Goal: Transaction & Acquisition: Book appointment/travel/reservation

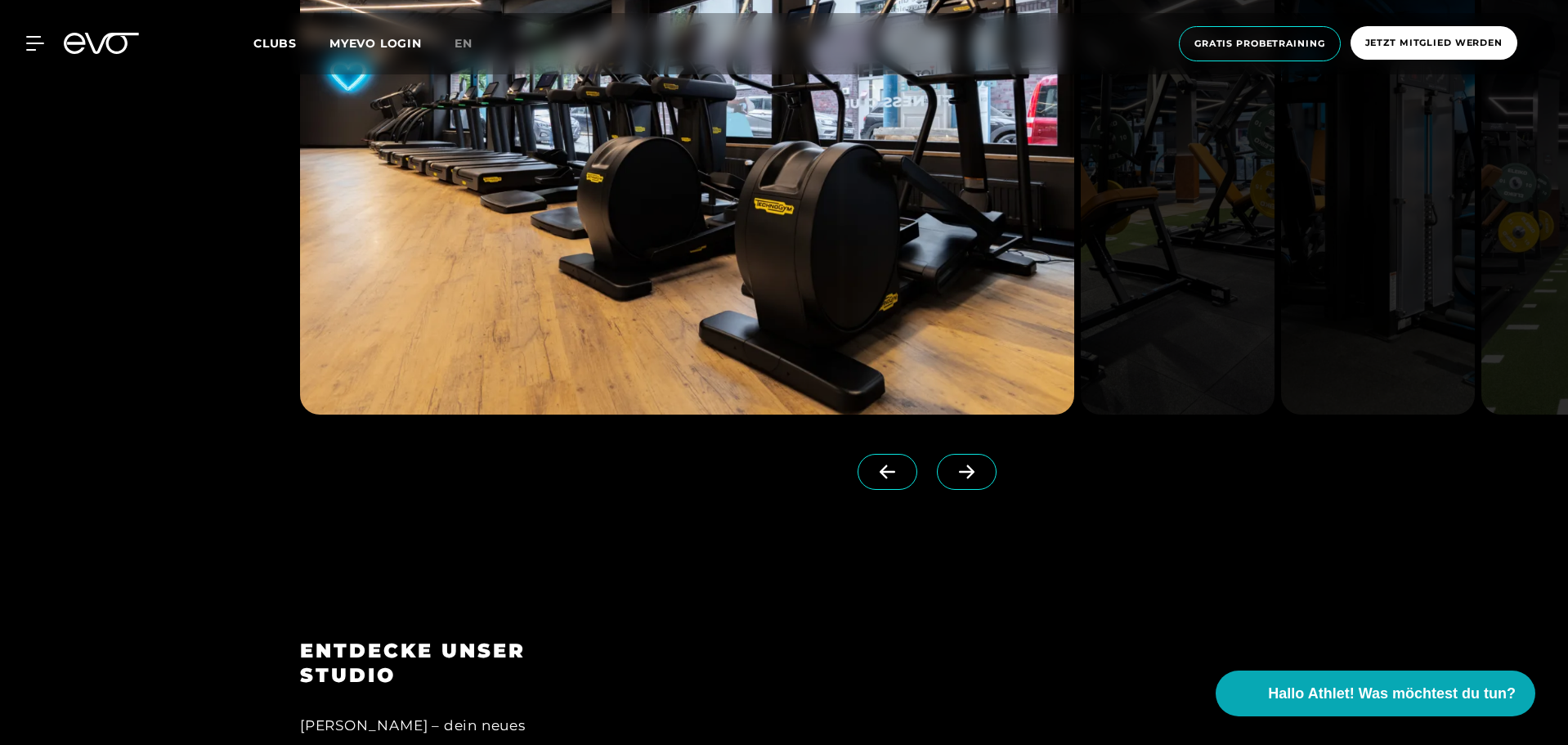
scroll to position [1799, 0]
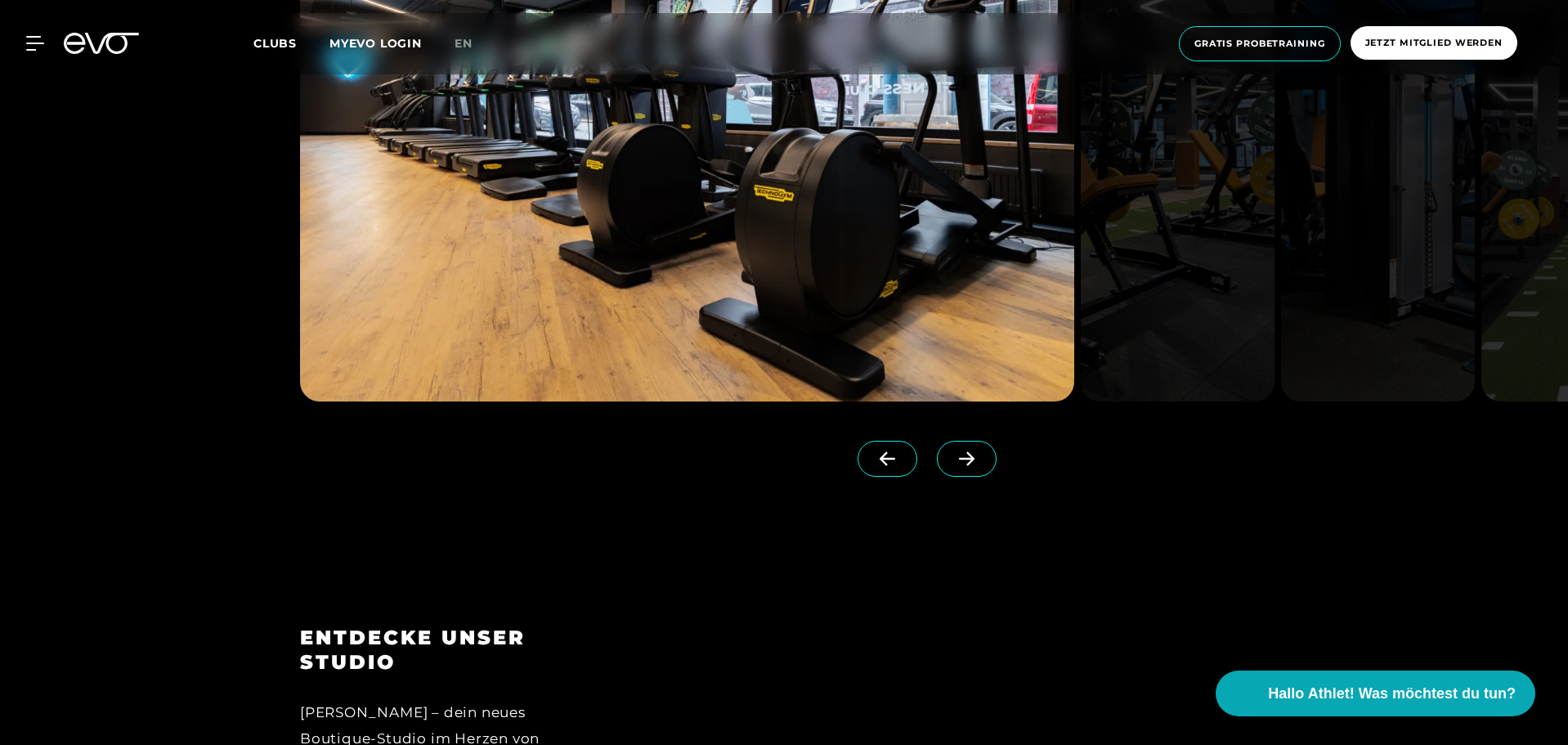
click at [959, 458] on icon at bounding box center [967, 459] width 16 height 14
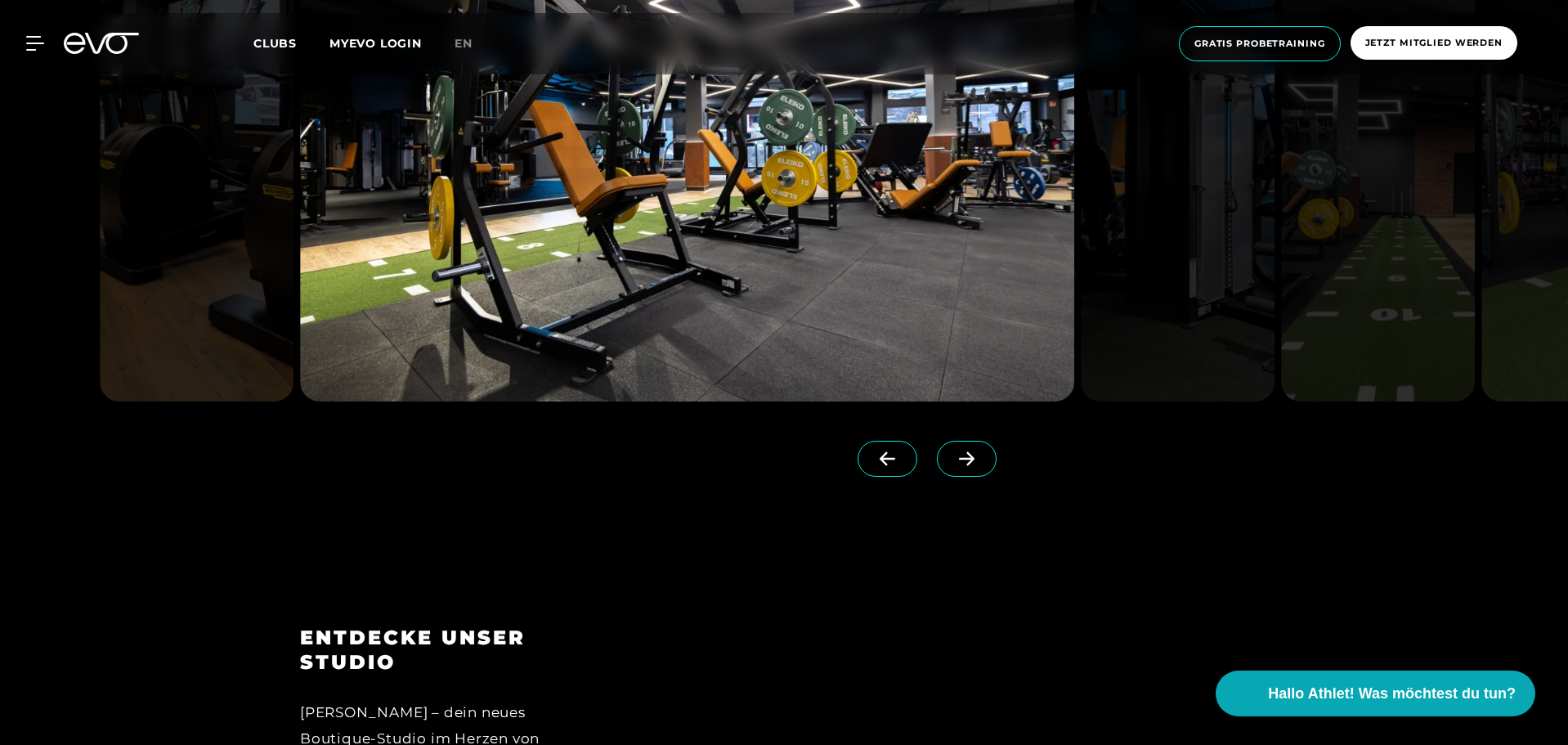
click at [953, 457] on icon at bounding box center [967, 458] width 28 height 15
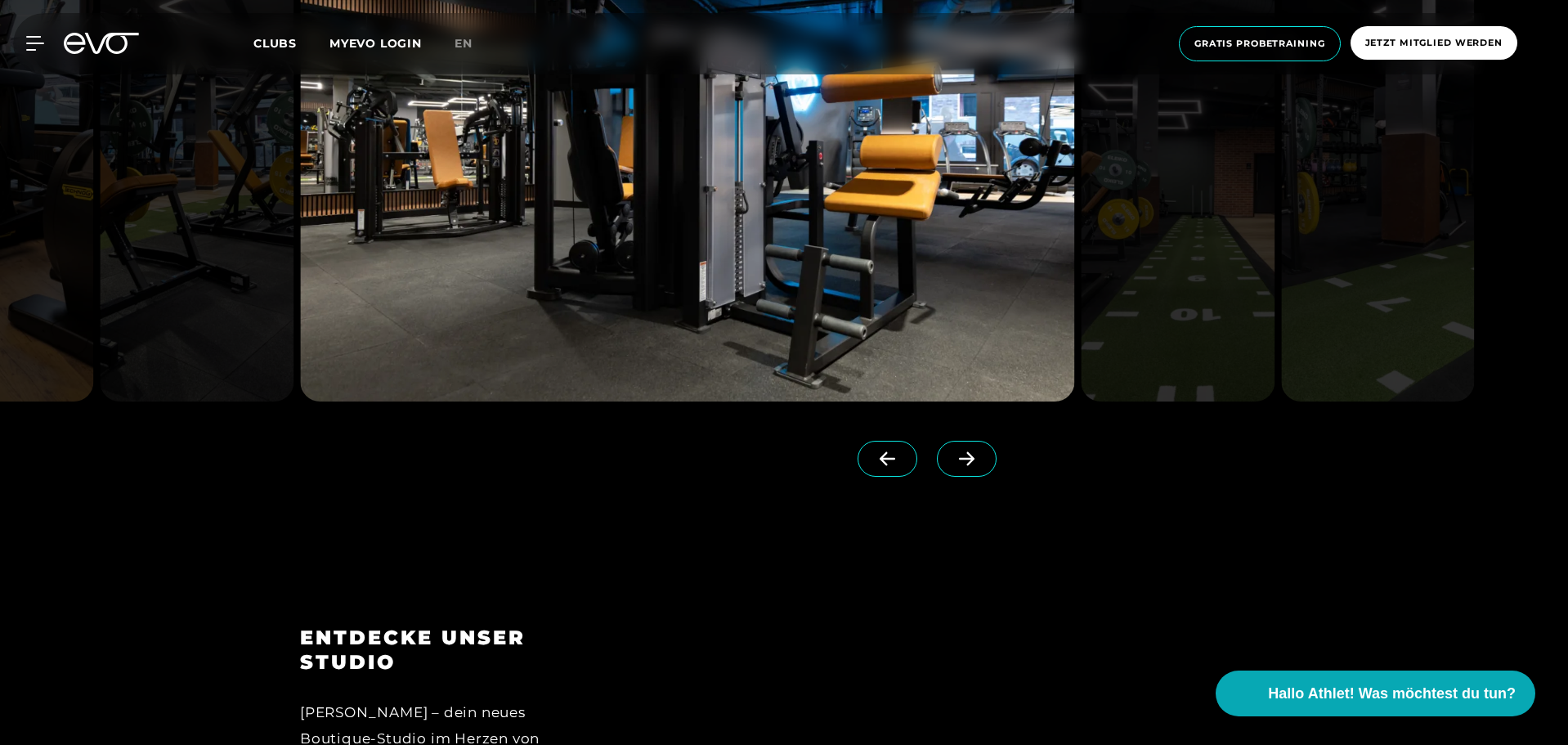
click at [953, 457] on icon at bounding box center [967, 458] width 28 height 15
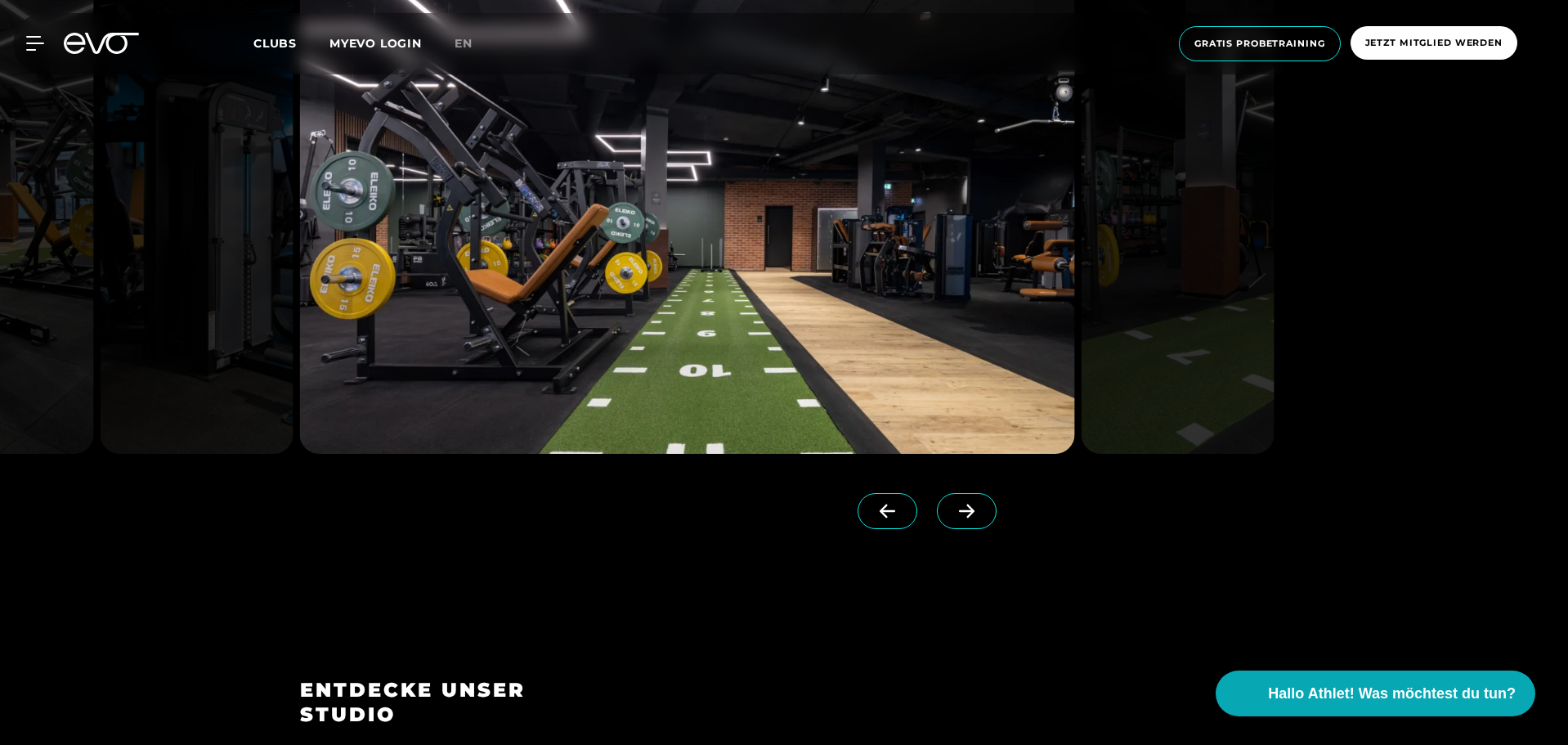
scroll to position [1718, 0]
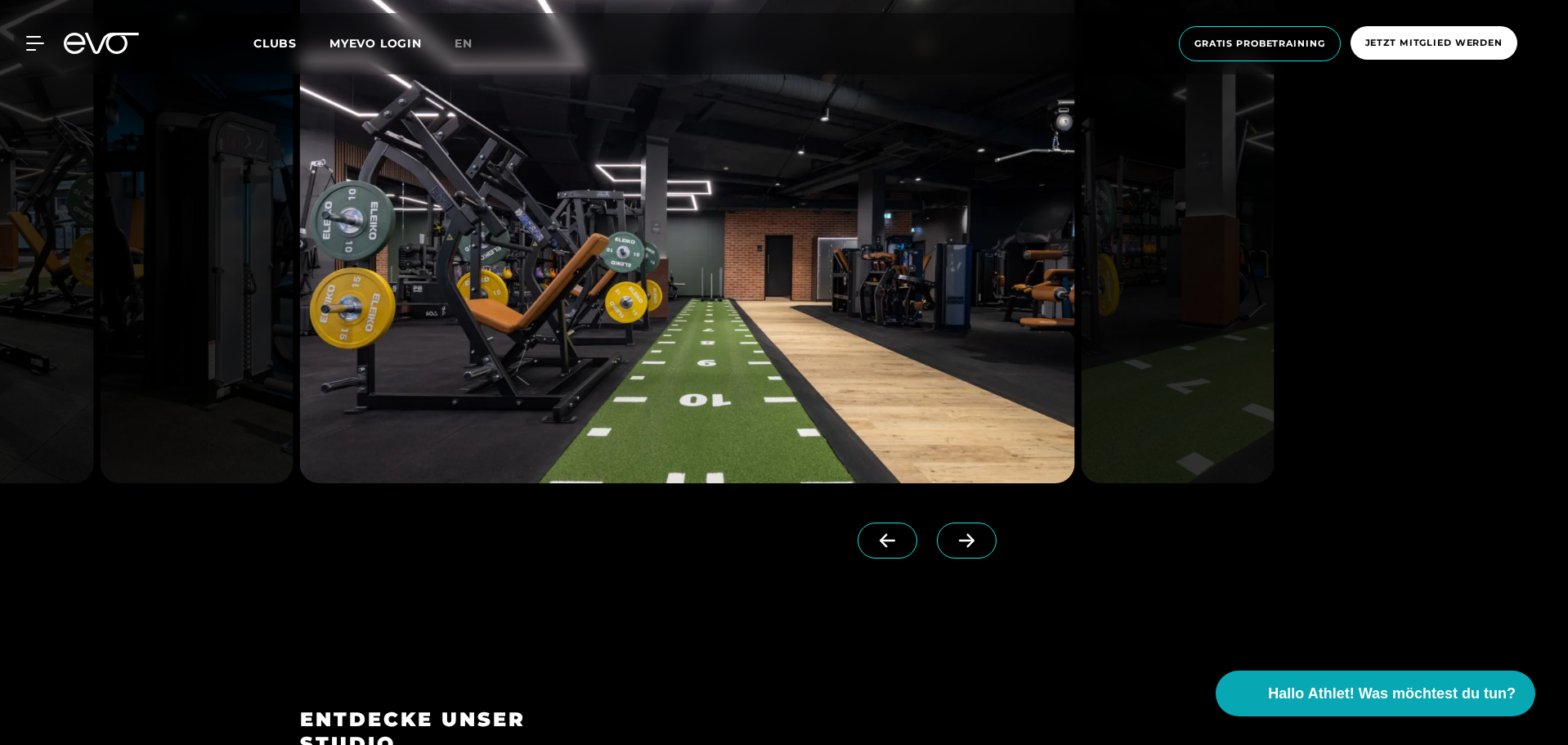
click at [959, 540] on icon at bounding box center [967, 541] width 16 height 14
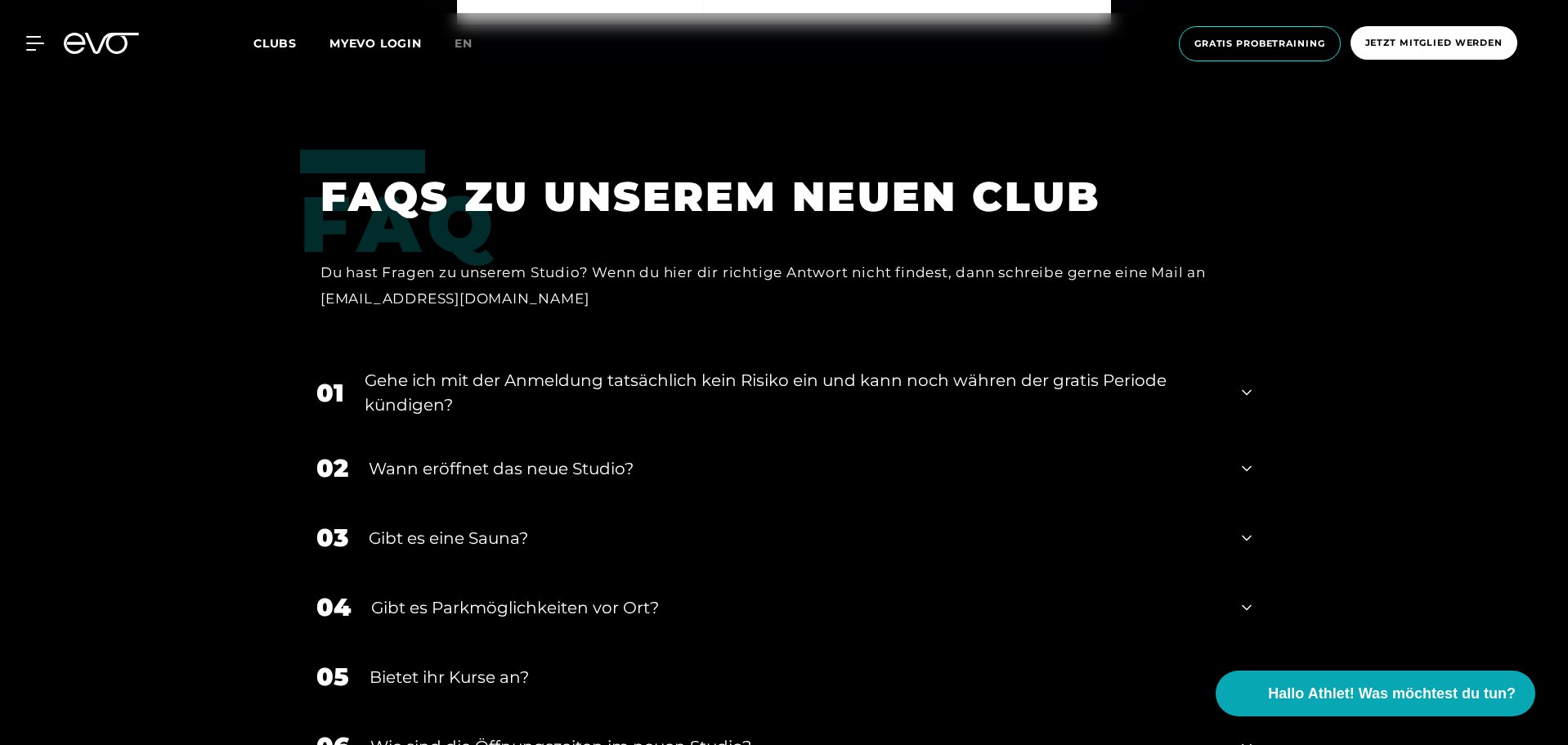
scroll to position [5724, 0]
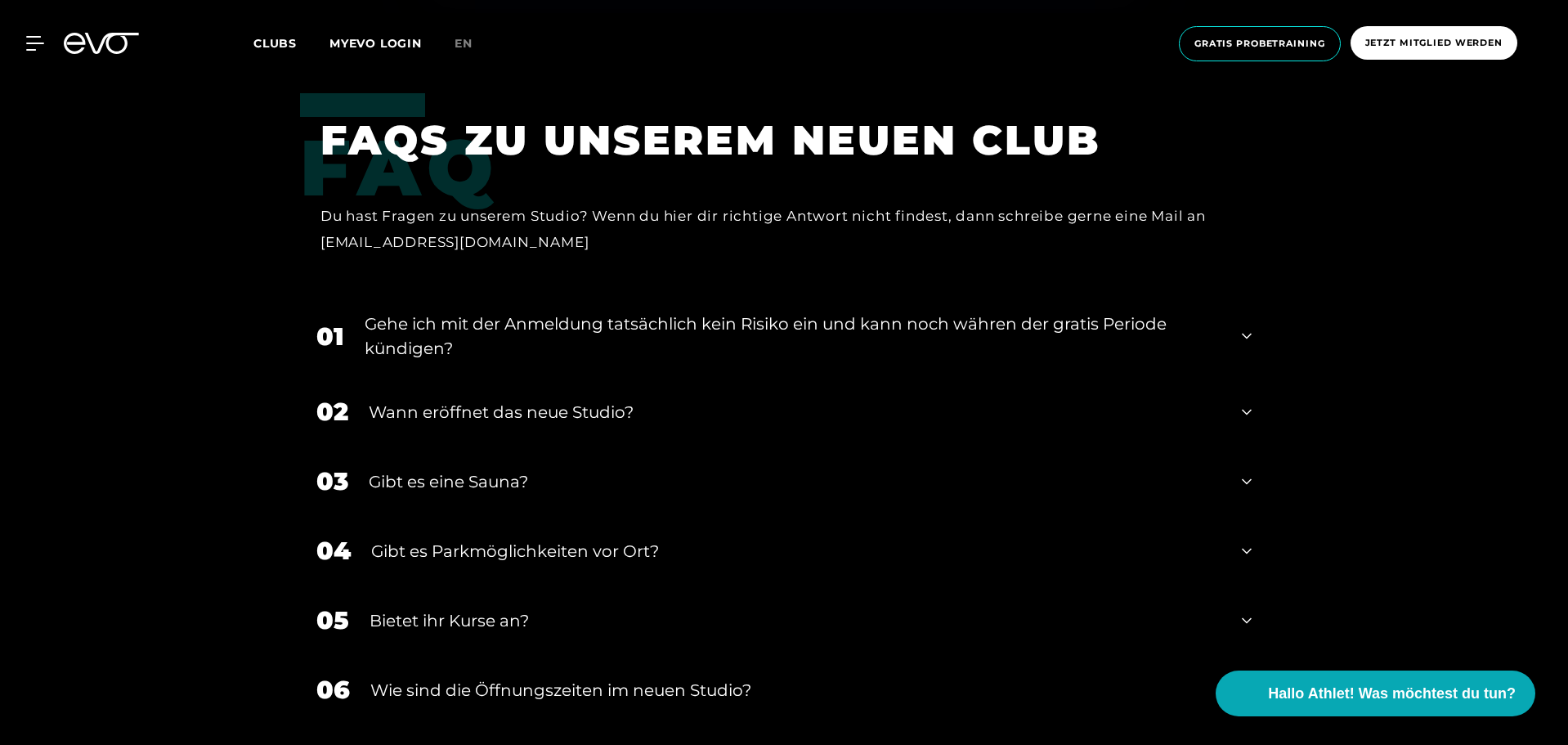
click at [586, 416] on div "Wann eröffnet das neue Studio?" at bounding box center [795, 412] width 852 height 24
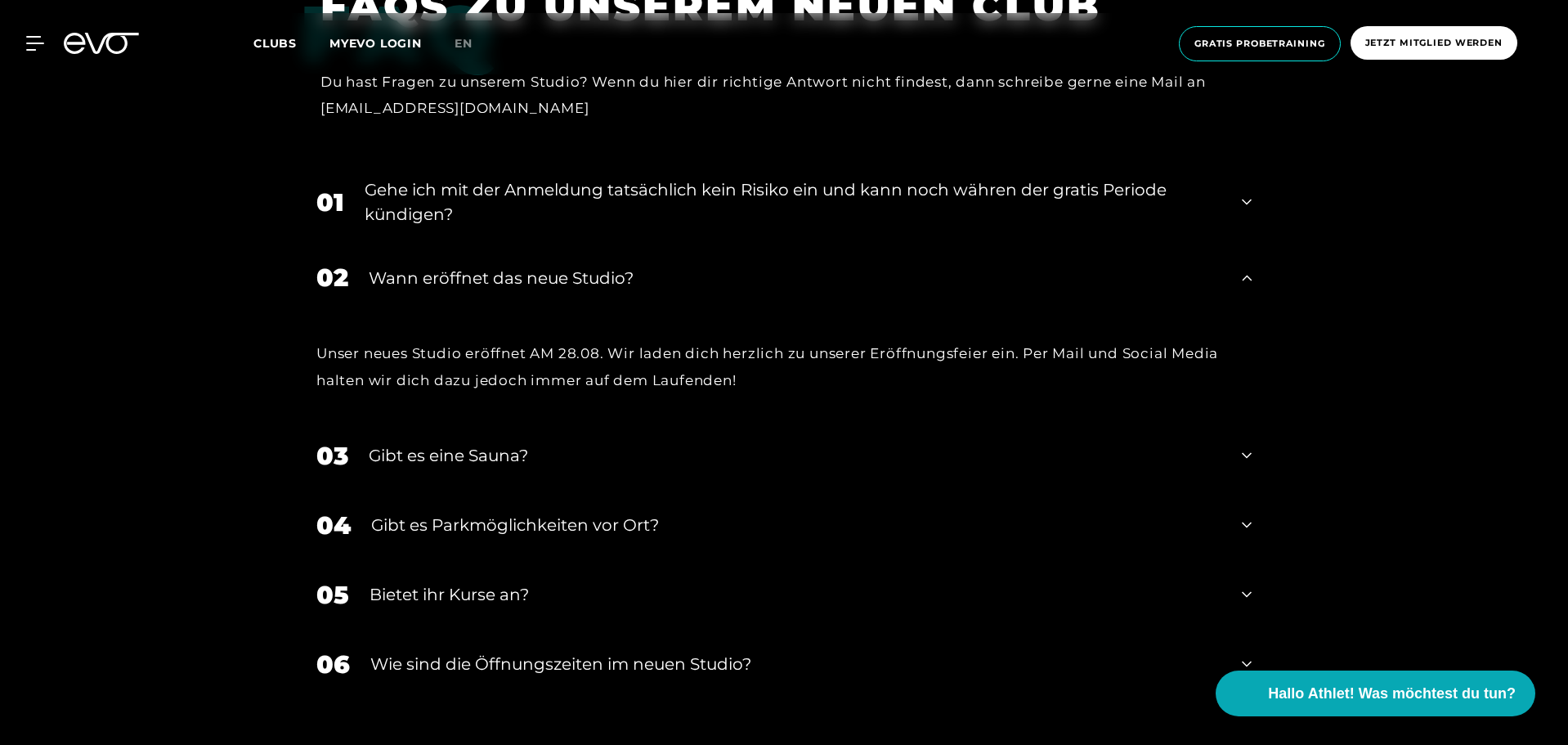
scroll to position [5888, 0]
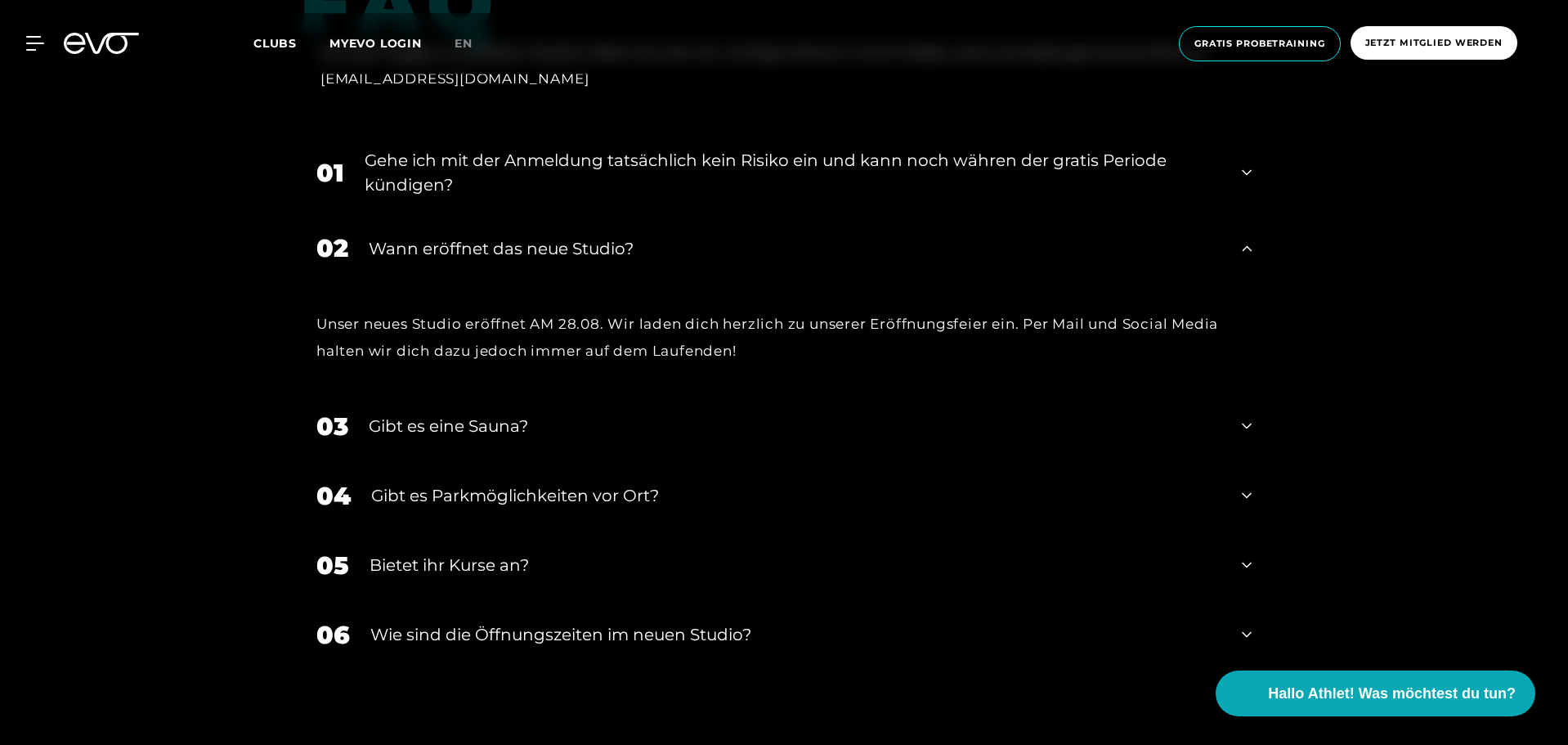
click at [496, 429] on div "Gibt es eine Sauna?" at bounding box center [795, 426] width 852 height 24
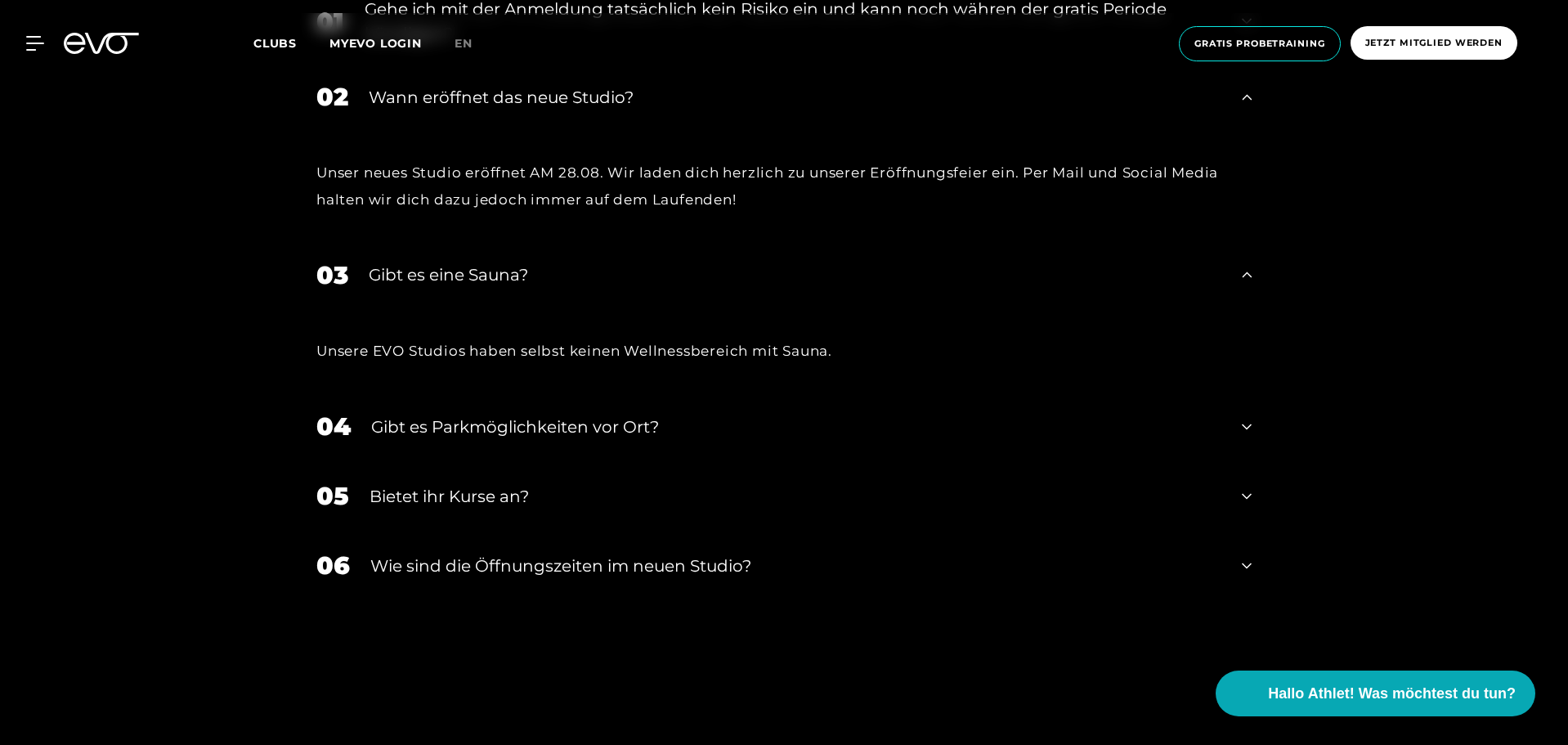
scroll to position [6051, 0]
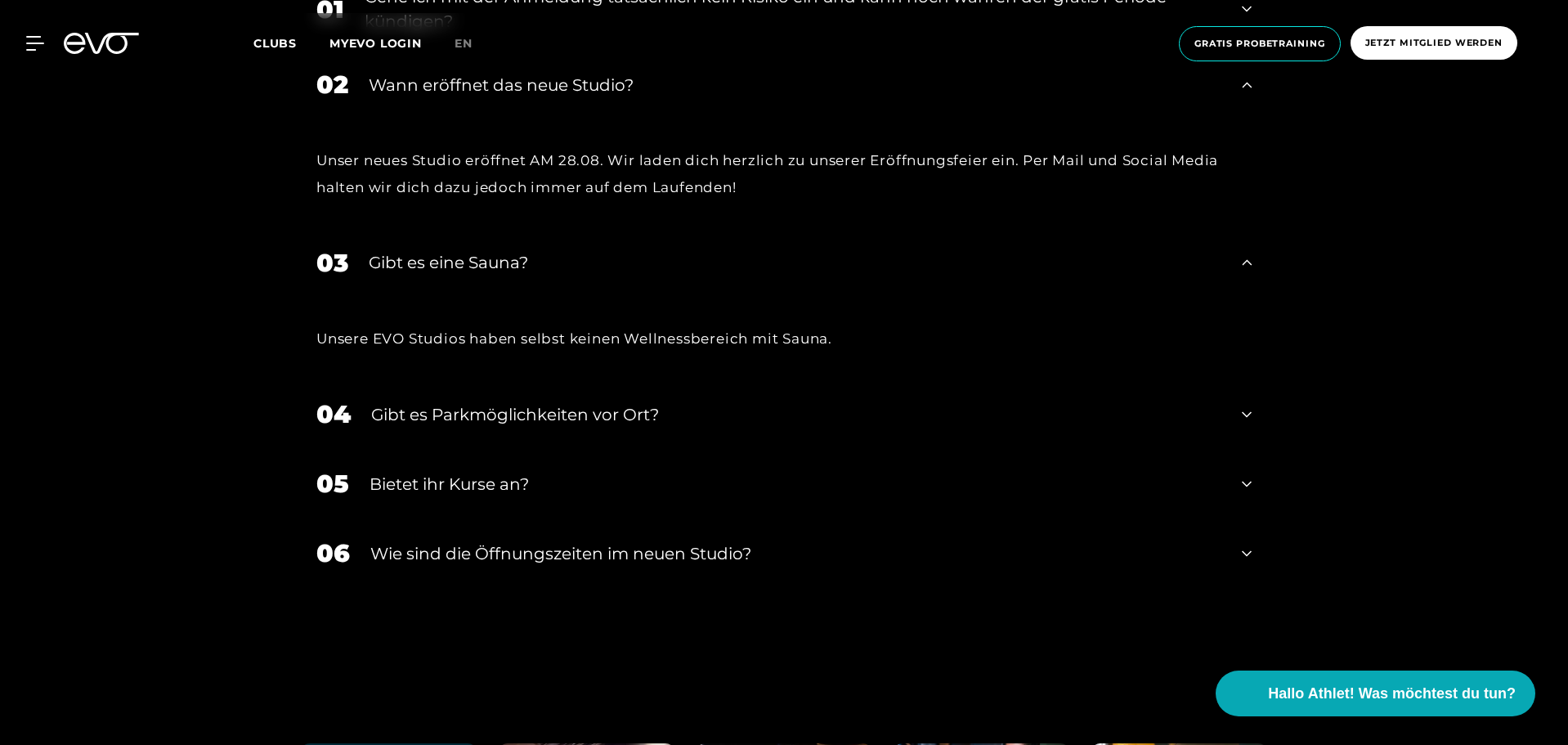
click at [385, 420] on div "Gibt es Parkmöglichkeiten vor Ort?" at bounding box center [796, 414] width 850 height 24
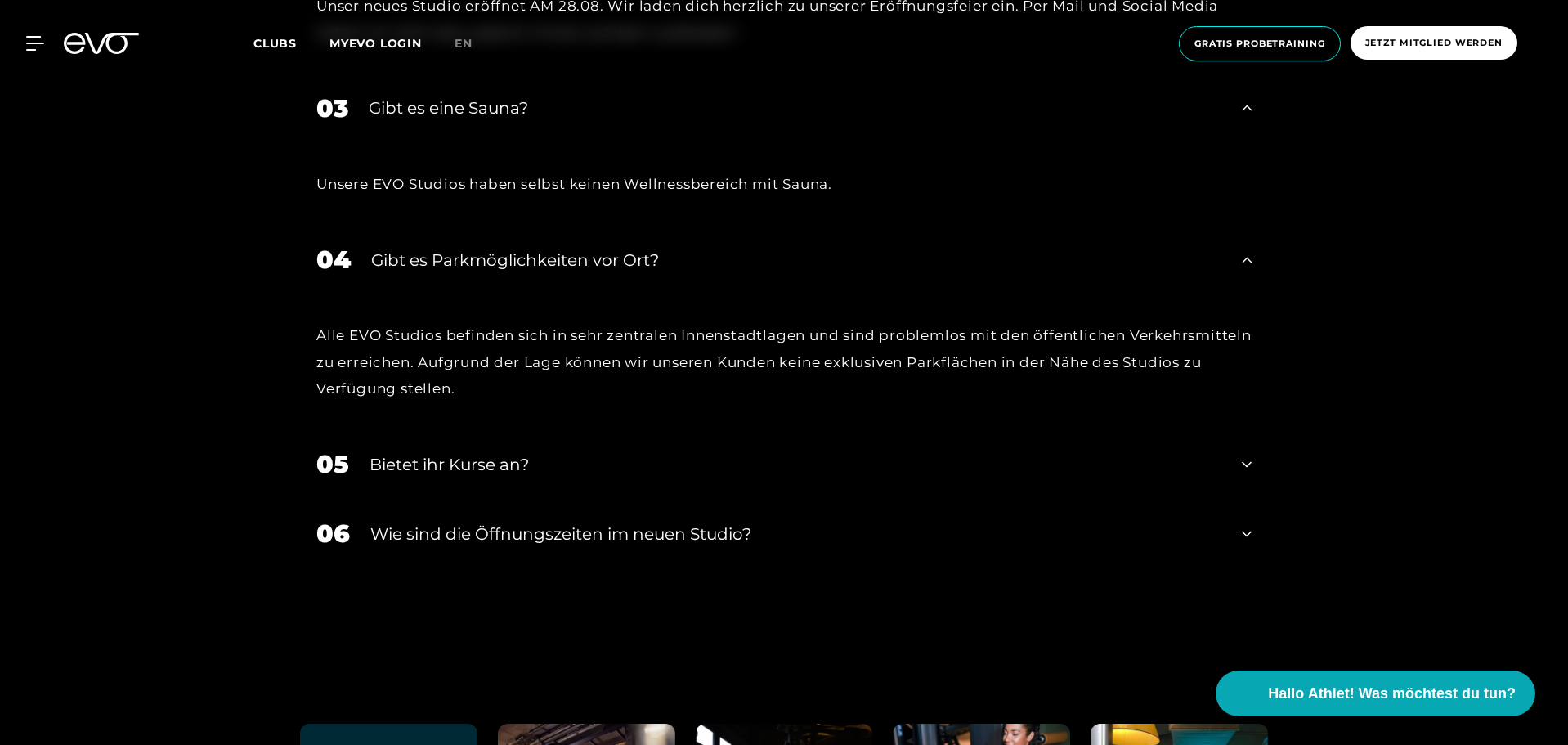
scroll to position [6215, 0]
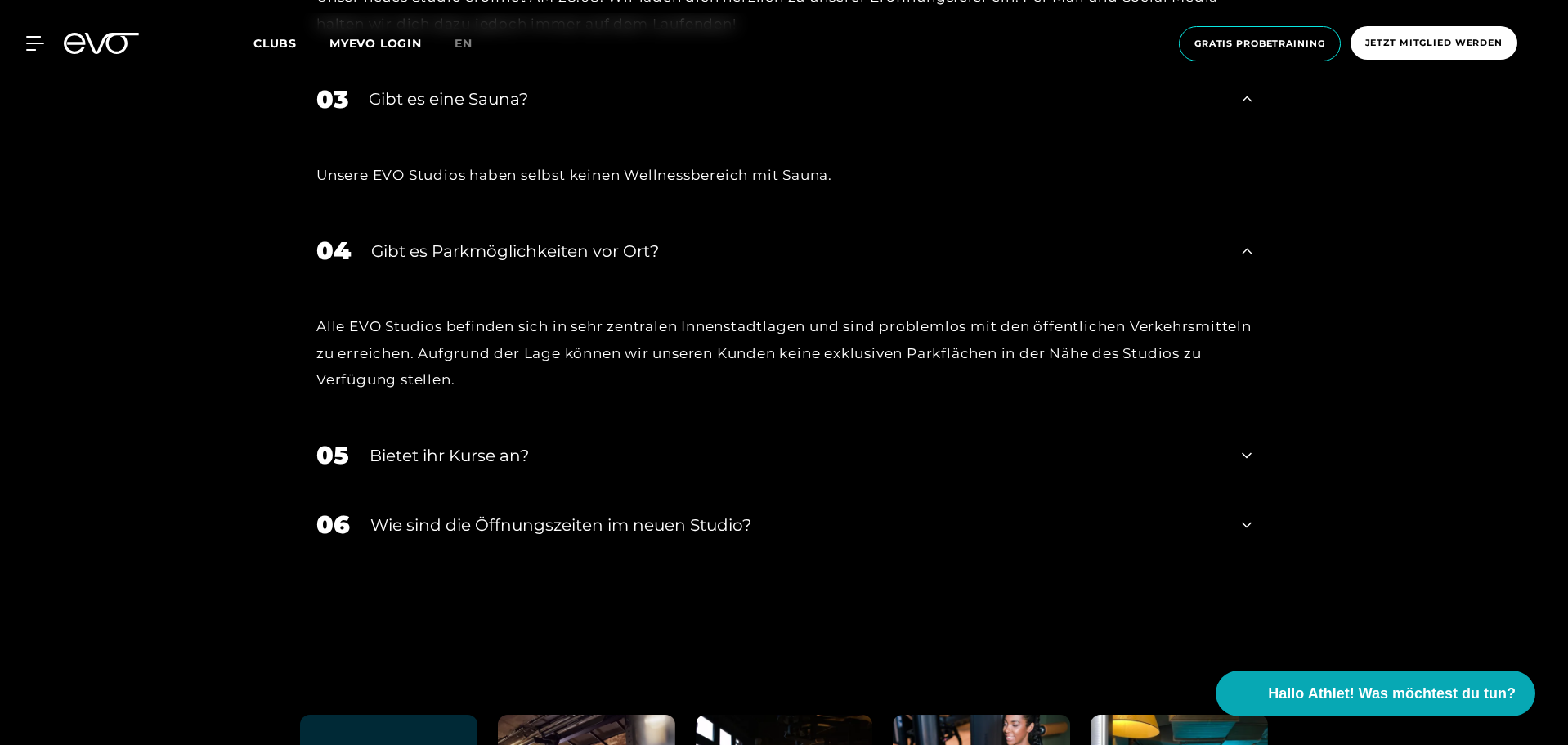
click at [421, 459] on div "Bietet ihr Kurse an?" at bounding box center [796, 455] width 852 height 24
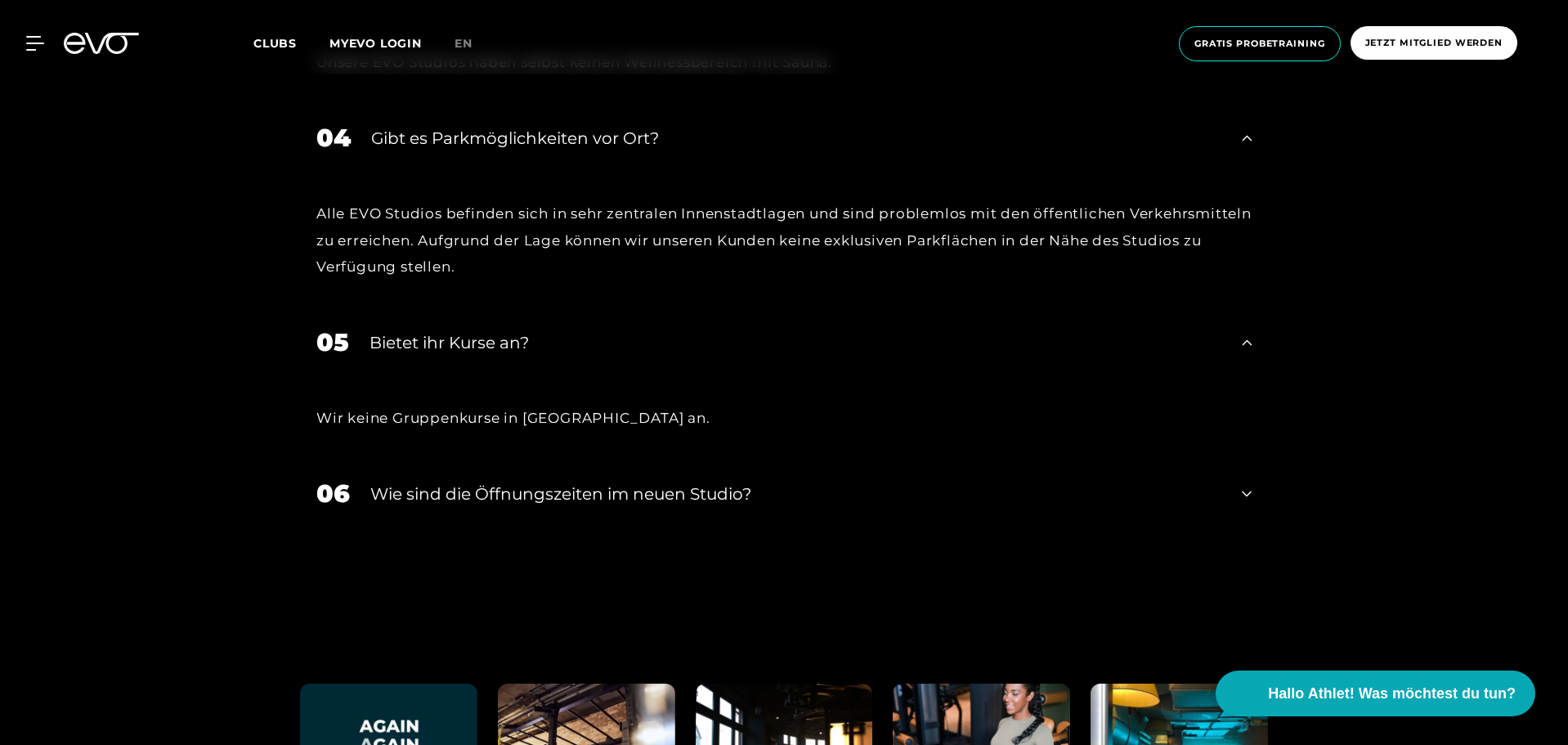
scroll to position [6378, 0]
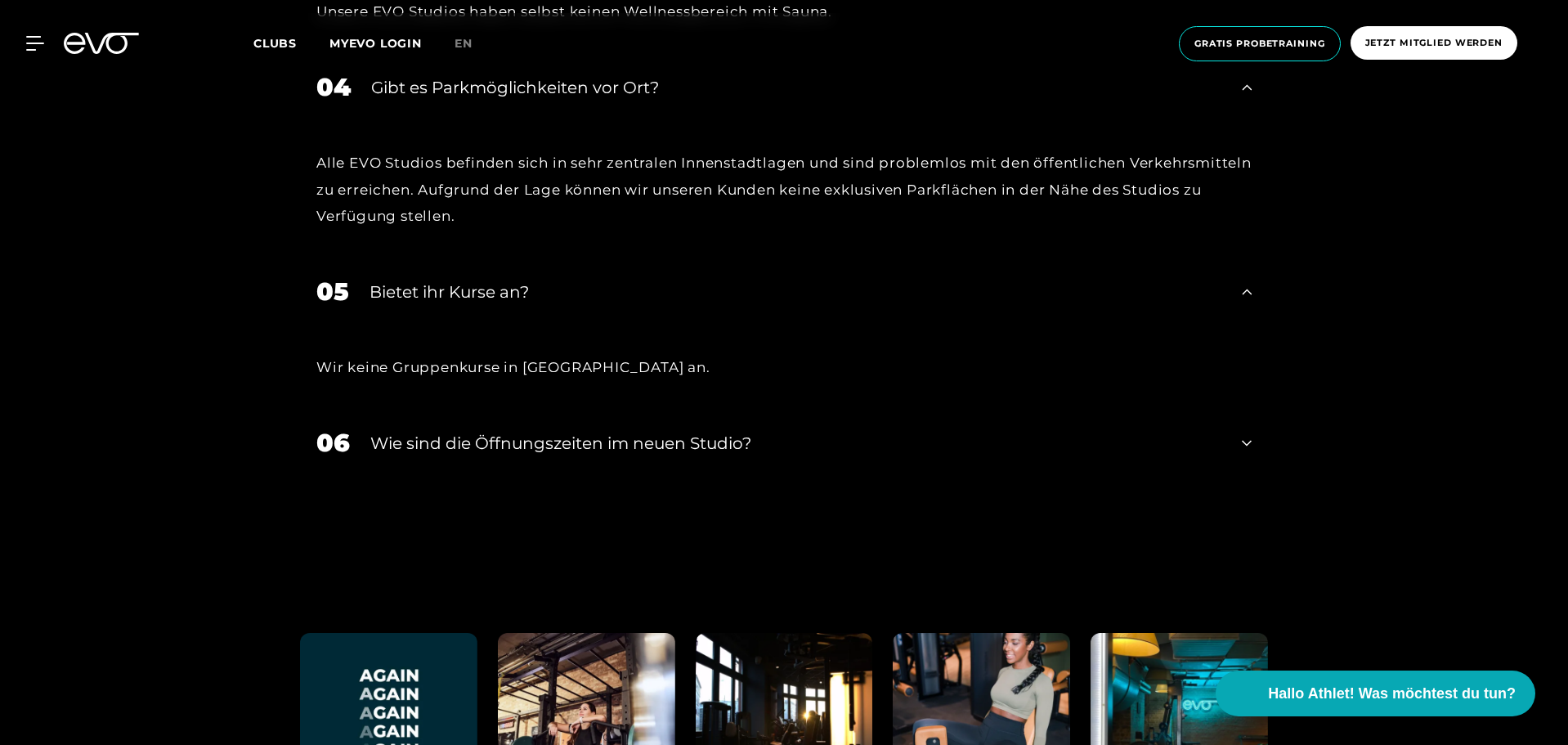
click at [405, 446] on div "​Wie sind die Öffnungszeiten im neuen Studio?" at bounding box center [796, 442] width 851 height 24
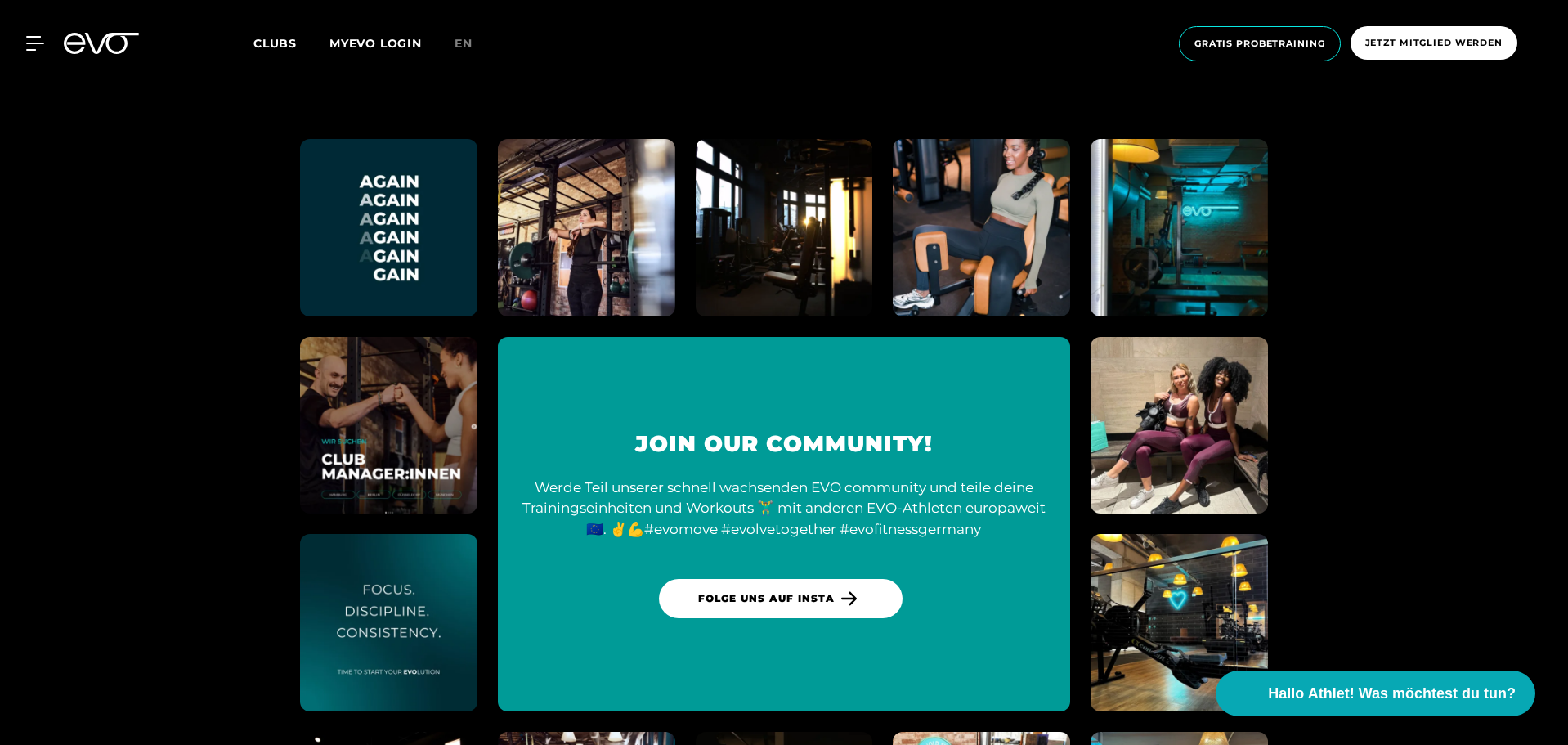
scroll to position [6695, 0]
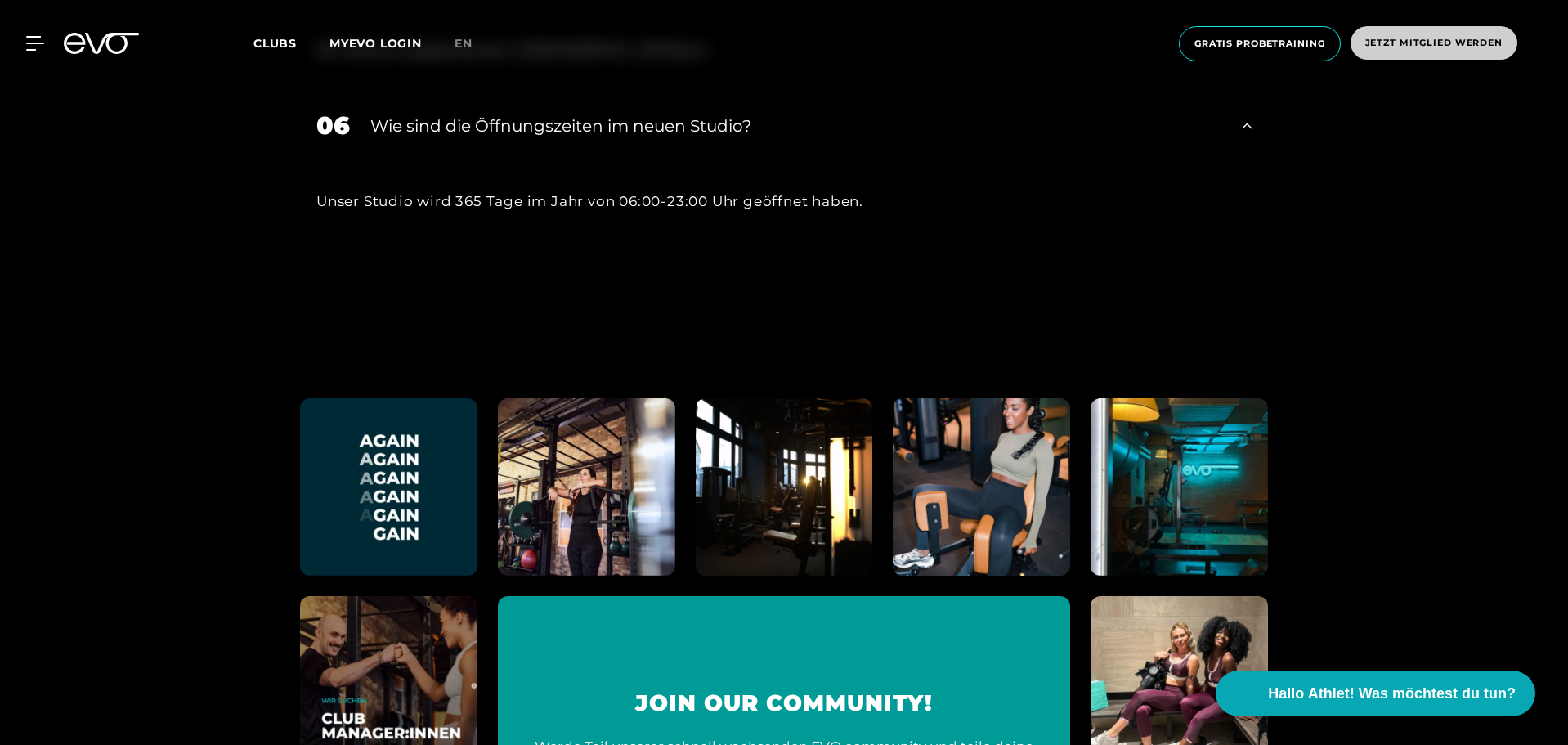
click at [1423, 50] on span "Jetzt Mitglied werden" at bounding box center [1433, 43] width 167 height 33
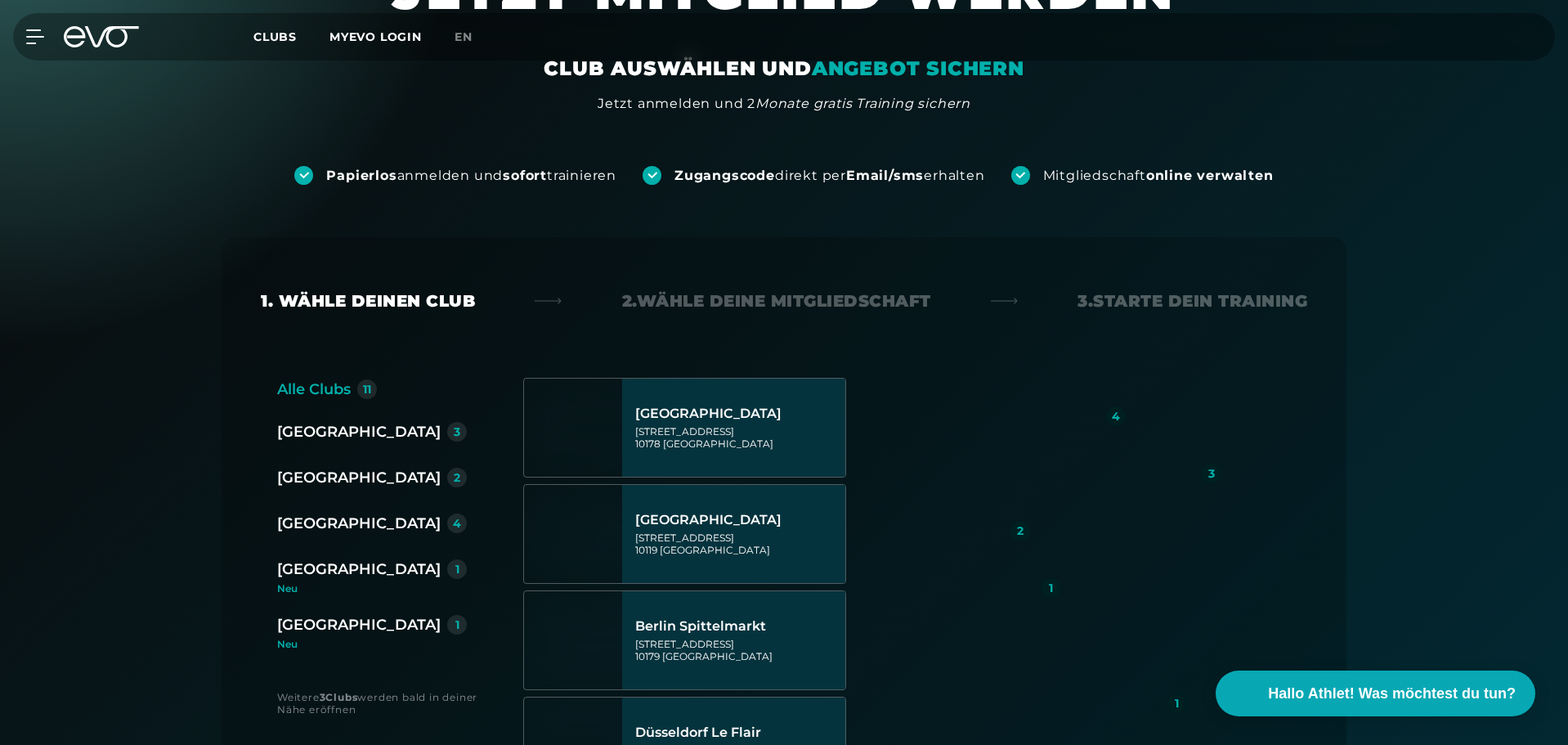
scroll to position [163, 0]
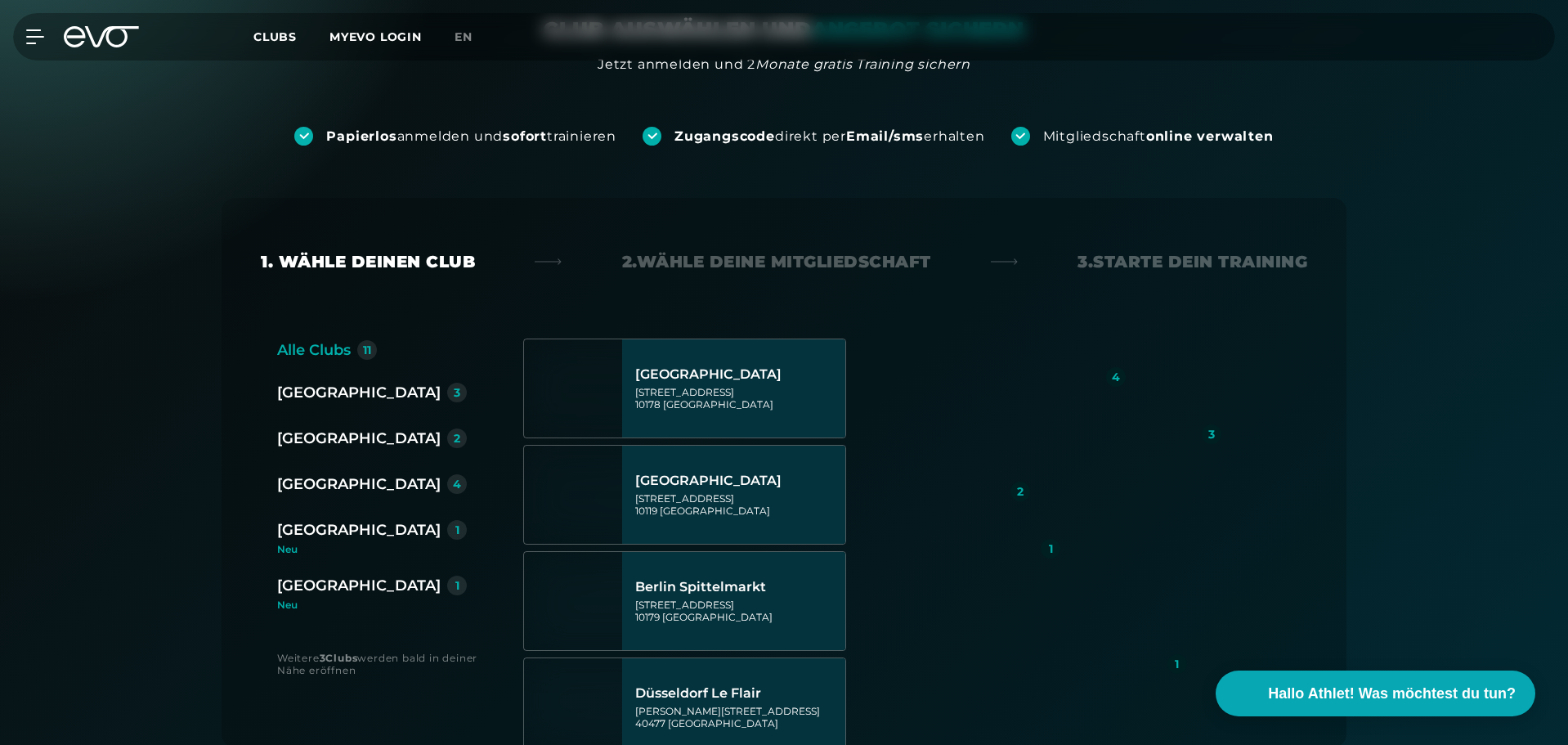
click at [293, 482] on div "[GEOGRAPHIC_DATA]" at bounding box center [358, 483] width 163 height 22
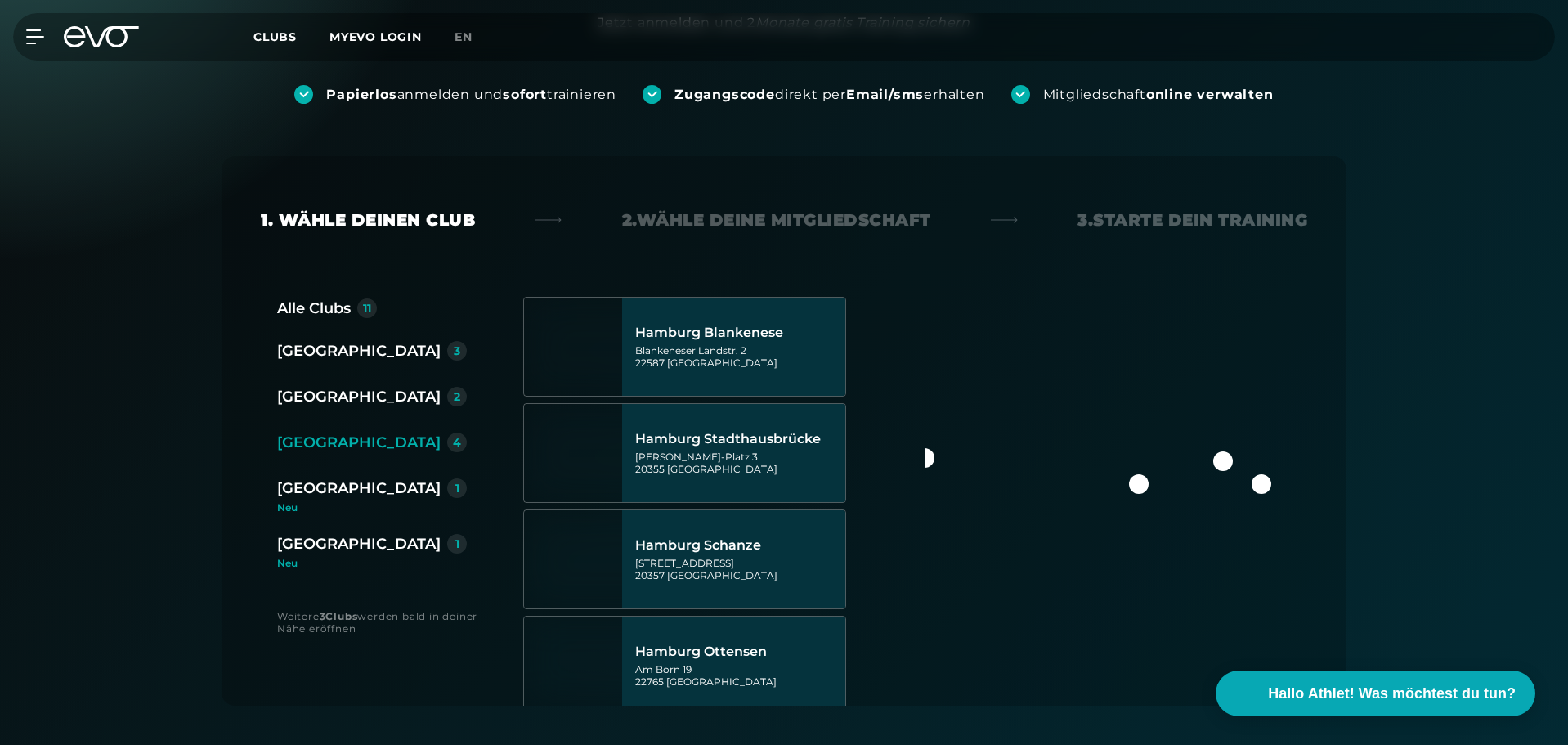
scroll to position [245, 0]
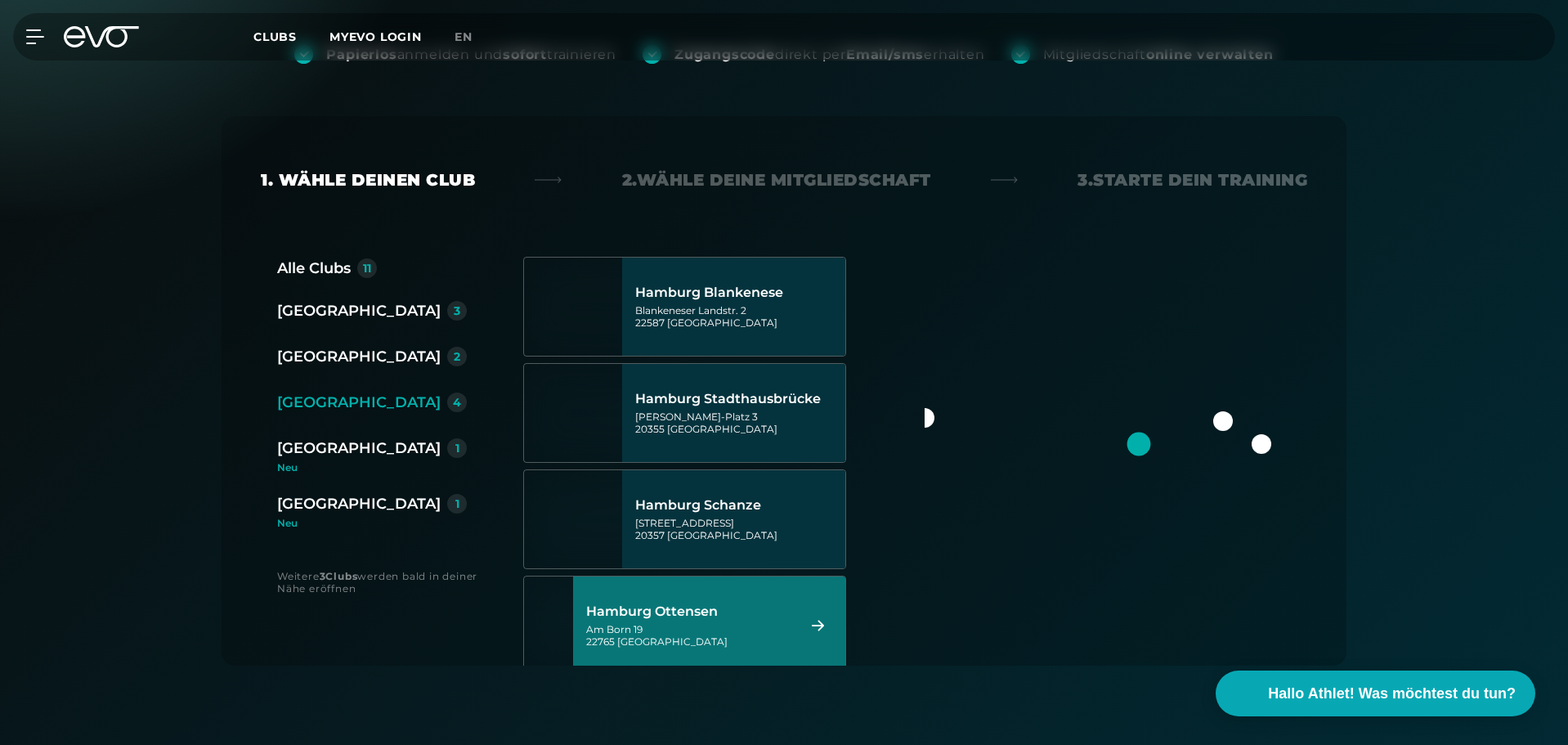
click at [667, 621] on div "Hamburg Ottensen Am Born 19 22765 Hamburg" at bounding box center [688, 626] width 205 height 72
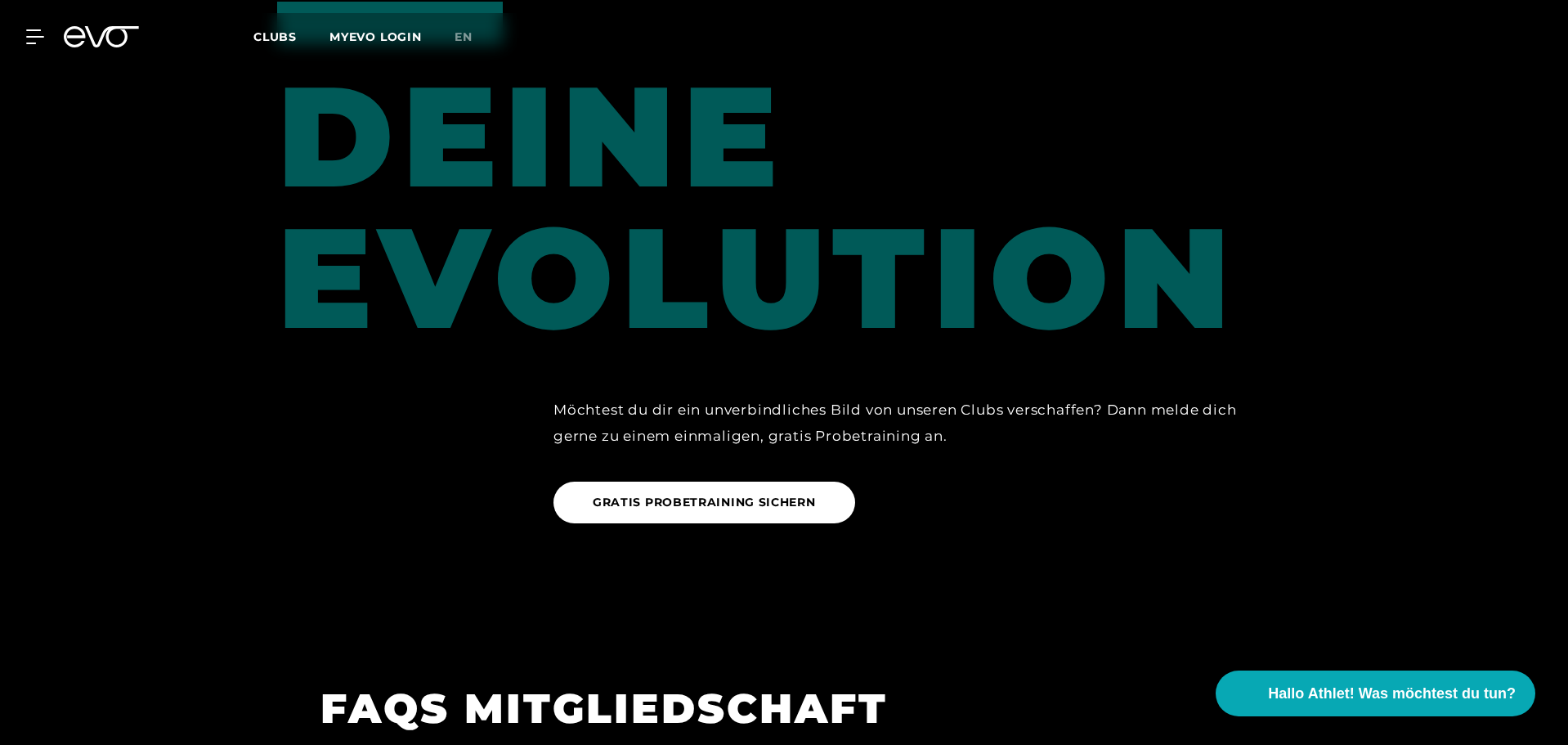
scroll to position [2161, 0]
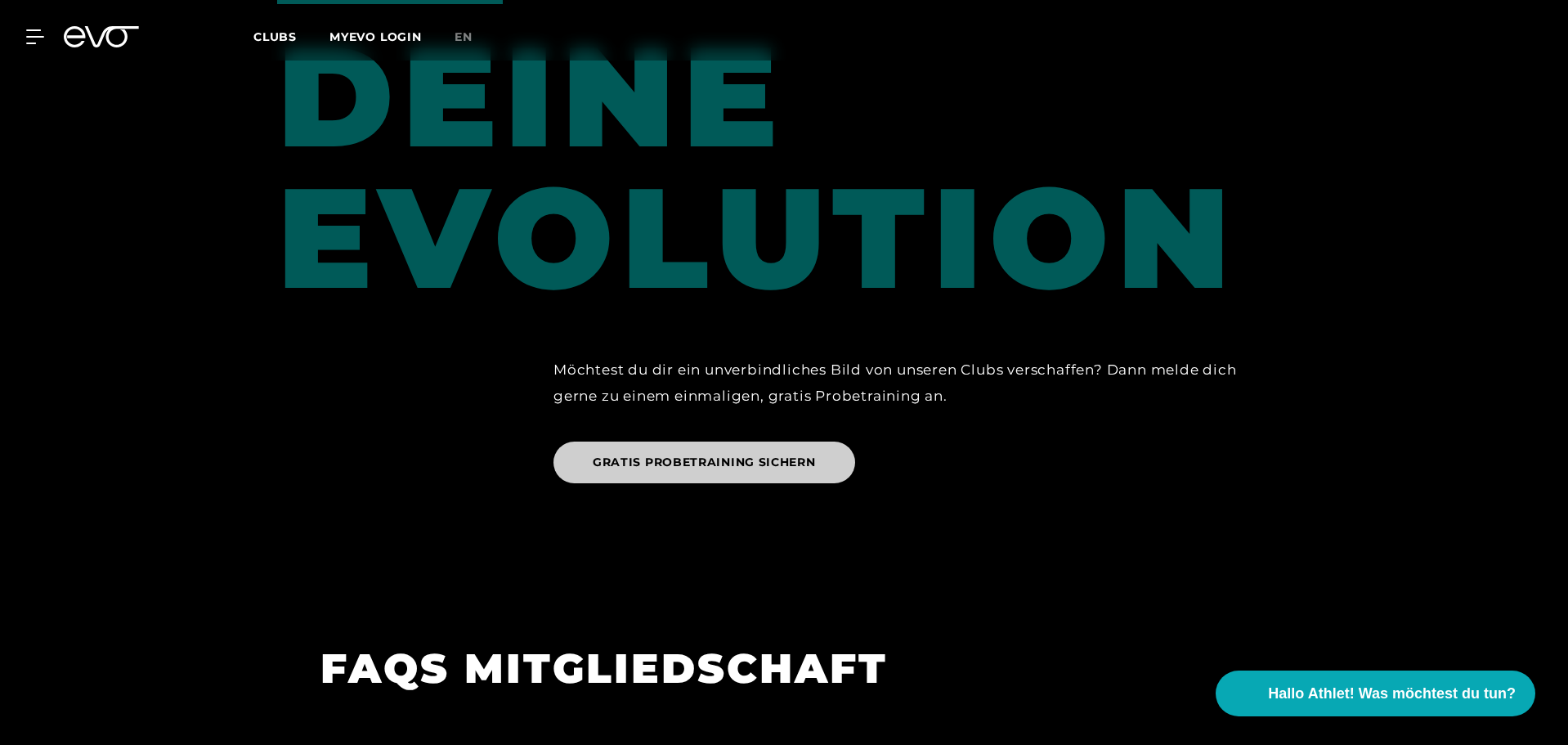
click at [685, 454] on span "GRATIS PROBETRAINING SICHERN" at bounding box center [704, 463] width 224 height 18
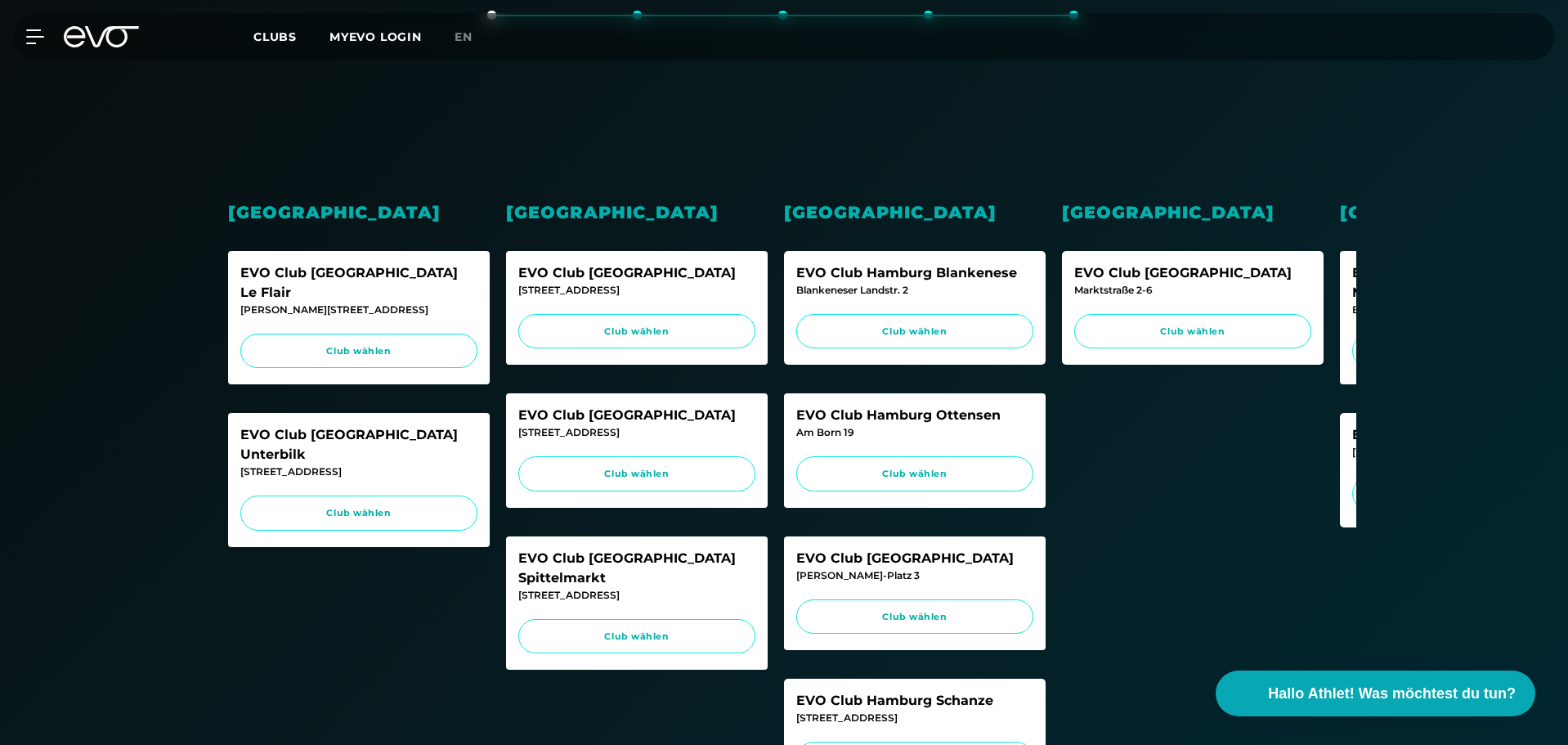
scroll to position [409, 0]
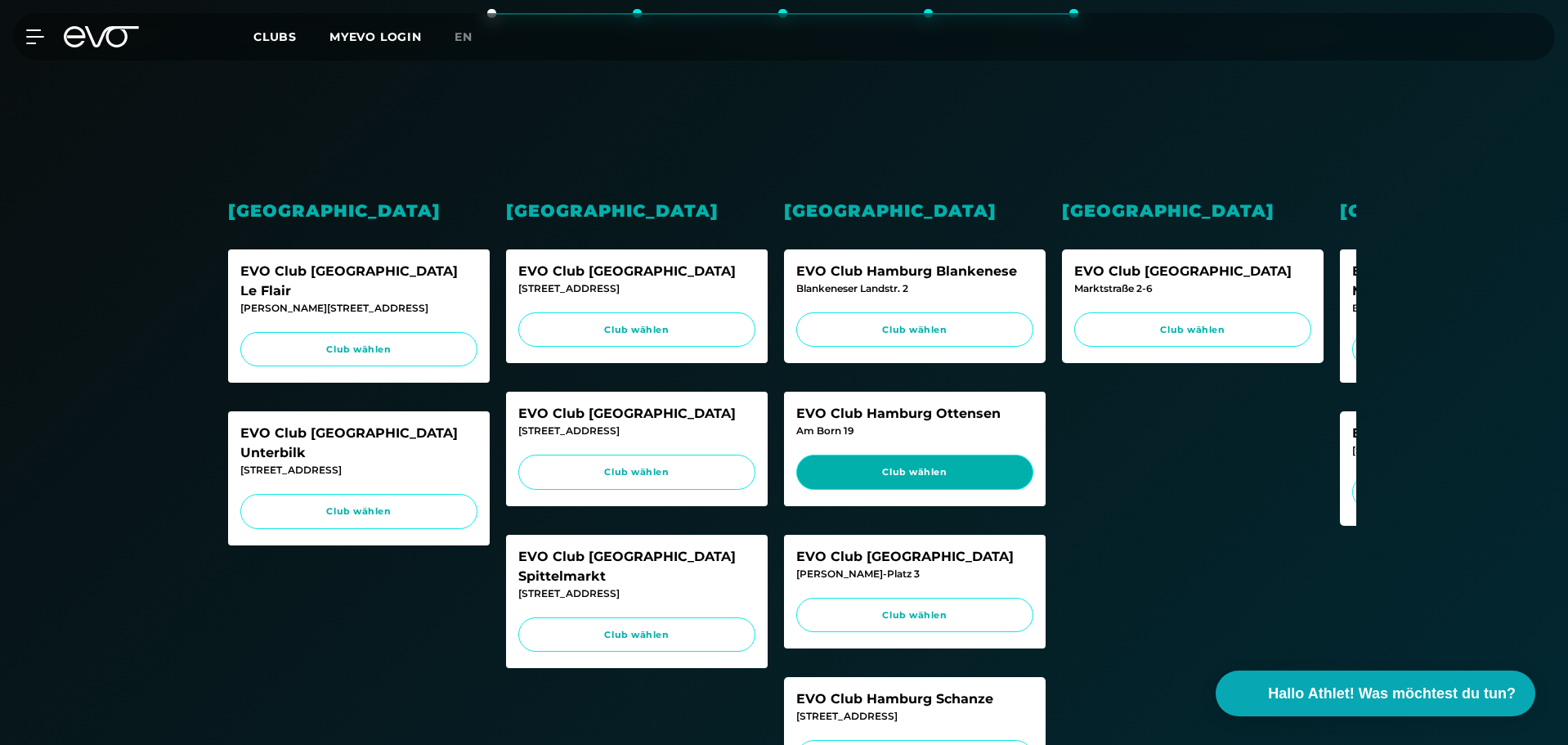
click at [926, 460] on link "Club wählen" at bounding box center [915, 473] width 237 height 35
click at [895, 476] on span "Club wählen" at bounding box center [915, 473] width 206 height 14
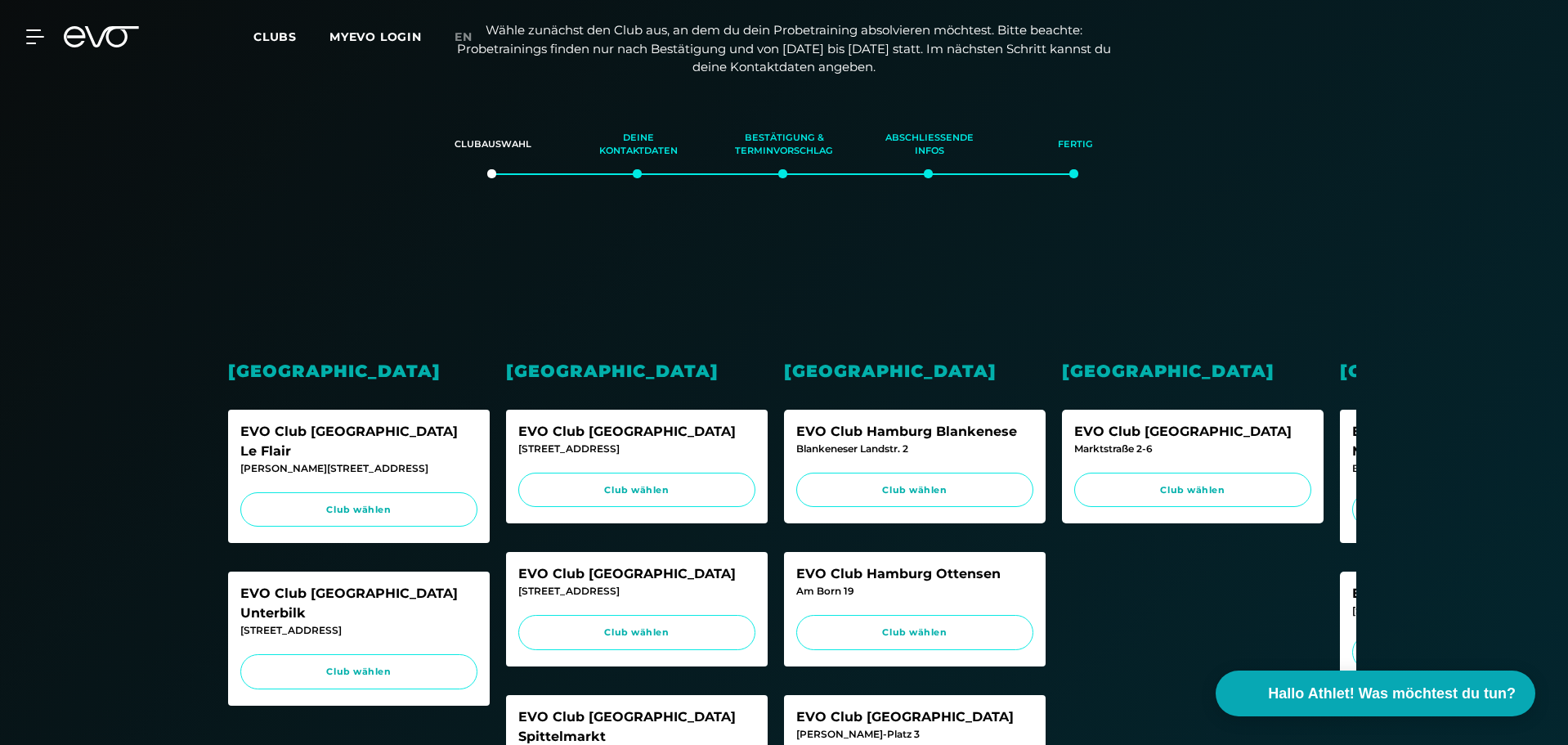
scroll to position [0, 0]
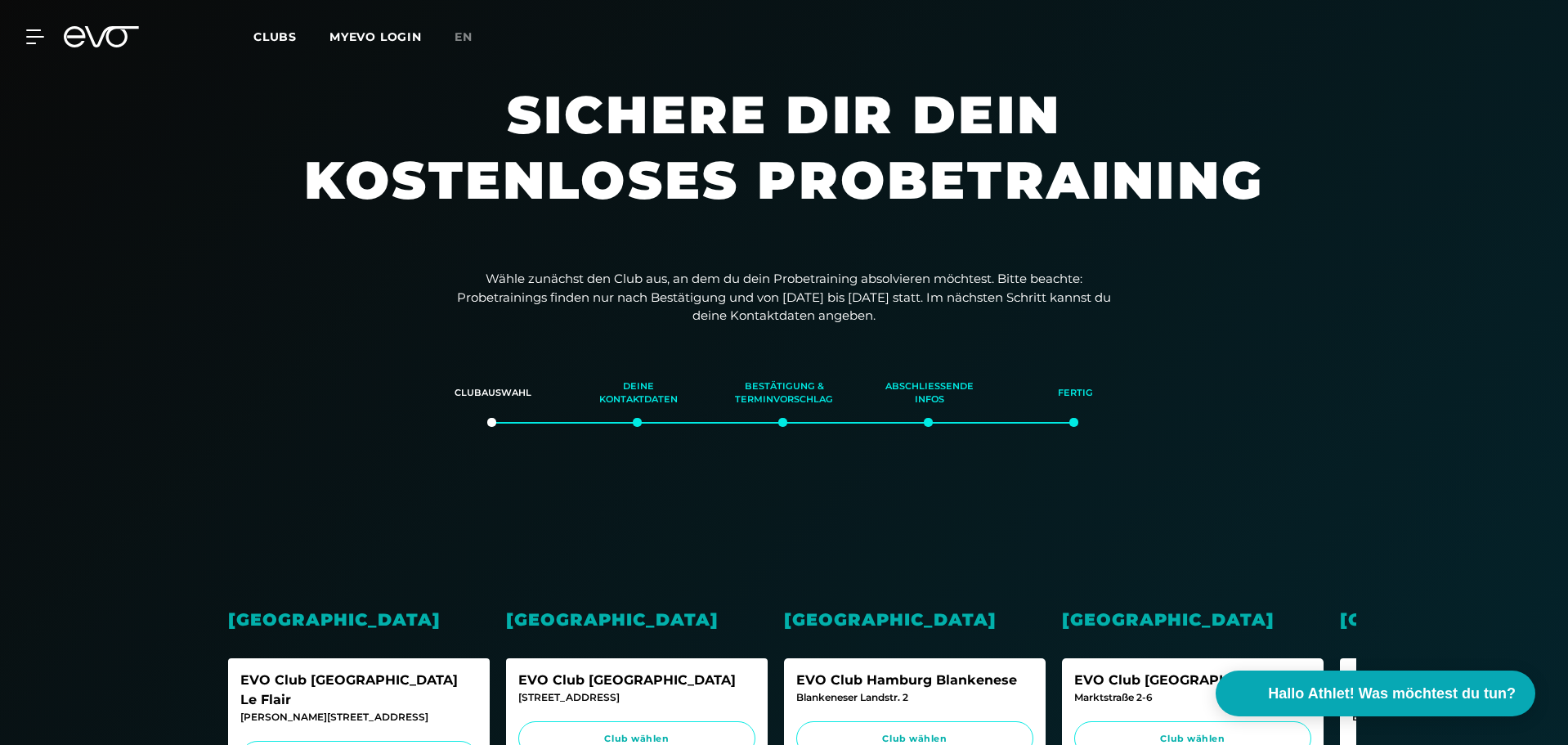
click at [90, 37] on icon at bounding box center [111, 37] width 54 height 21
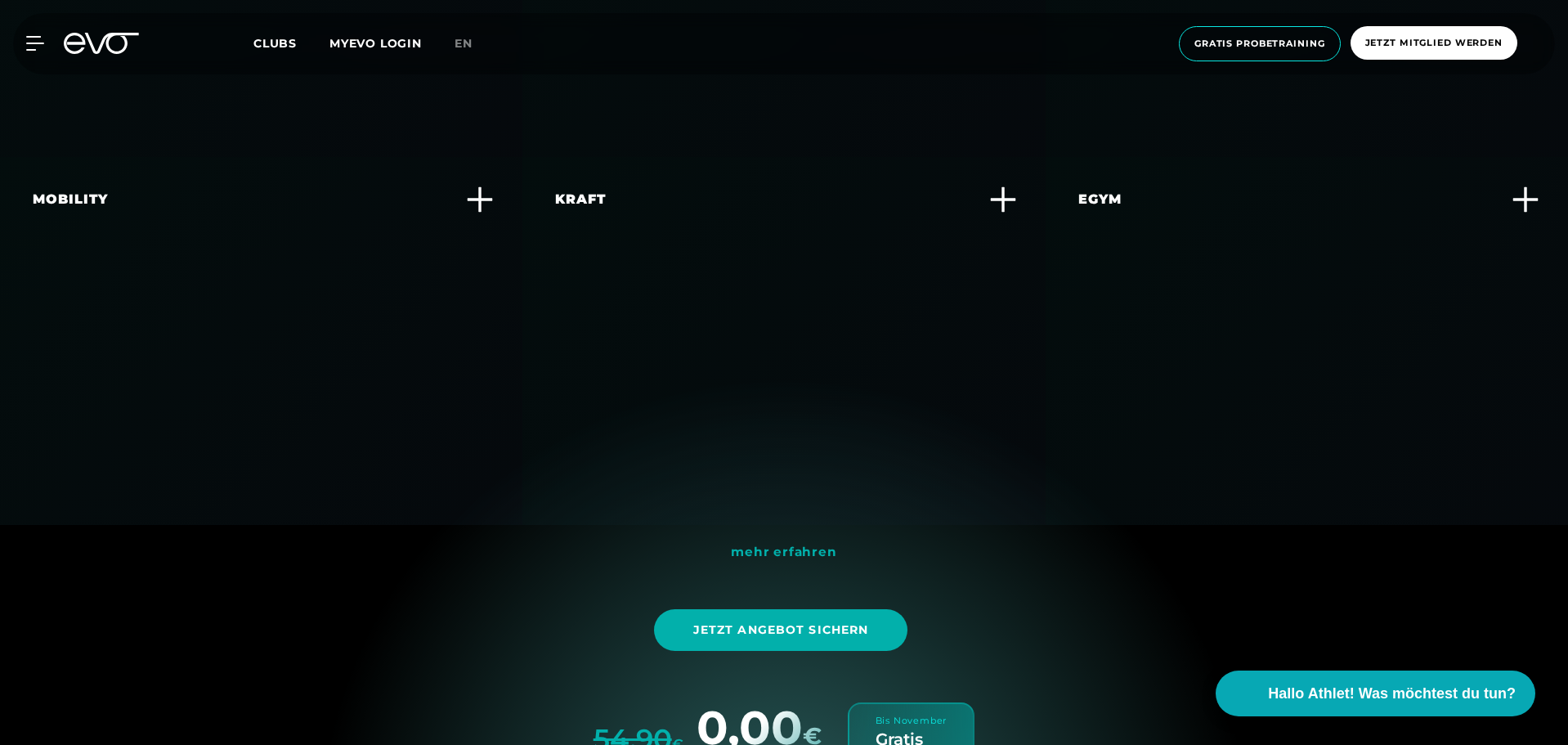
scroll to position [4742, 0]
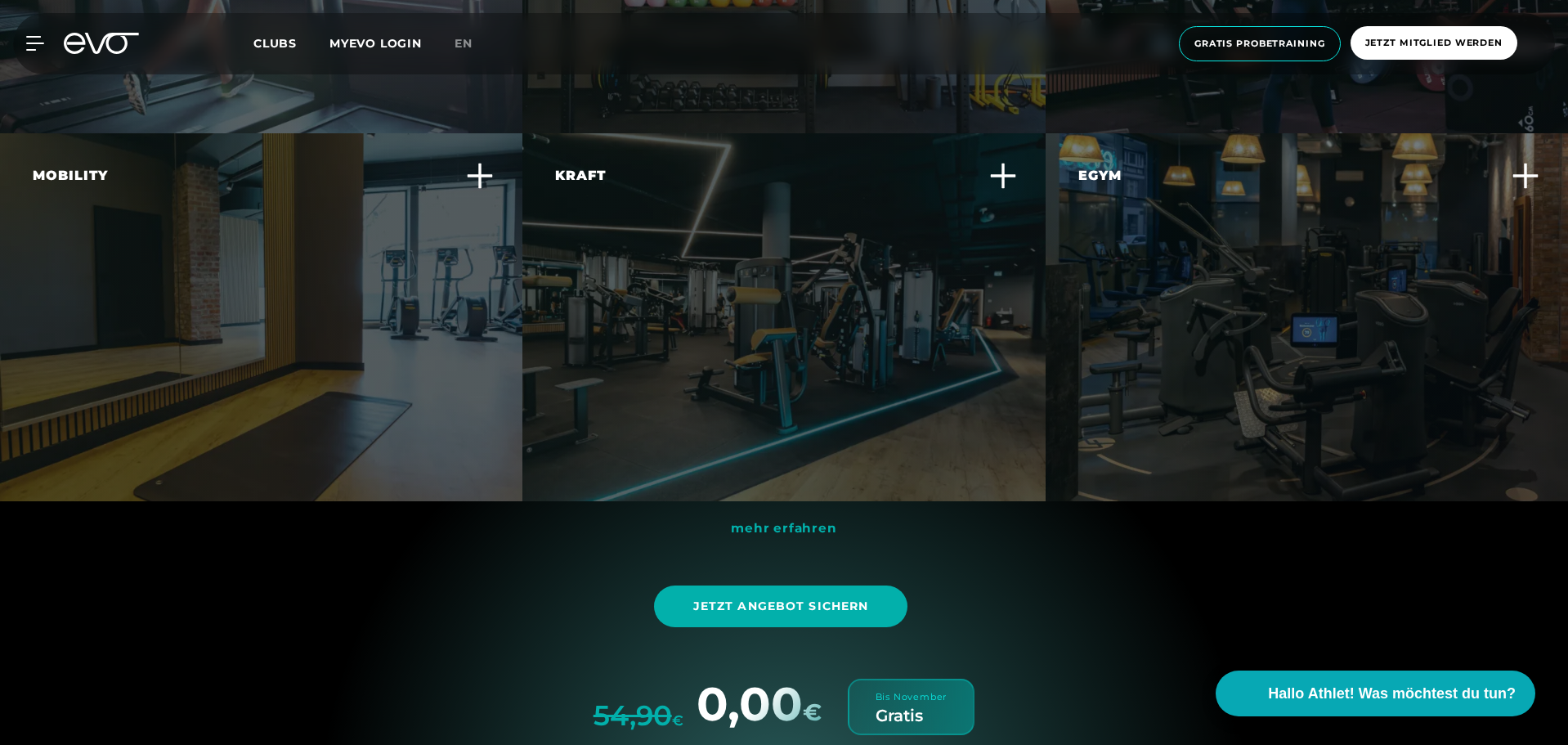
click at [1281, 324] on div "Egym Erlebe ein smartes, effizientes Krafttraining, das sich individuell an dei…" at bounding box center [1306, 317] width 522 height 368
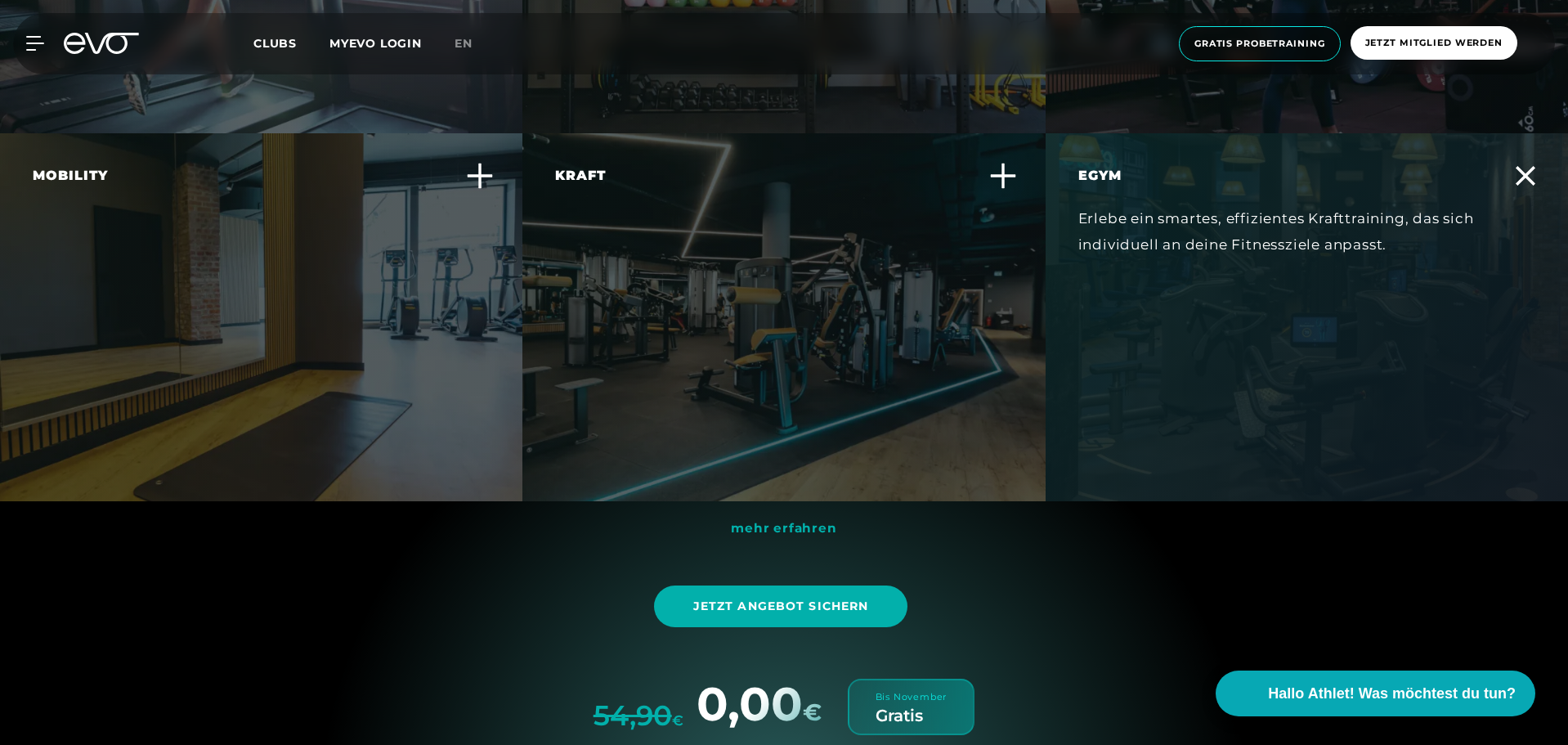
click at [842, 278] on div "Kraft Steigere deine Muskelkraft und -ausdauer mit effektiven Krafttrainingsger…" at bounding box center [773, 222] width 436 height 112
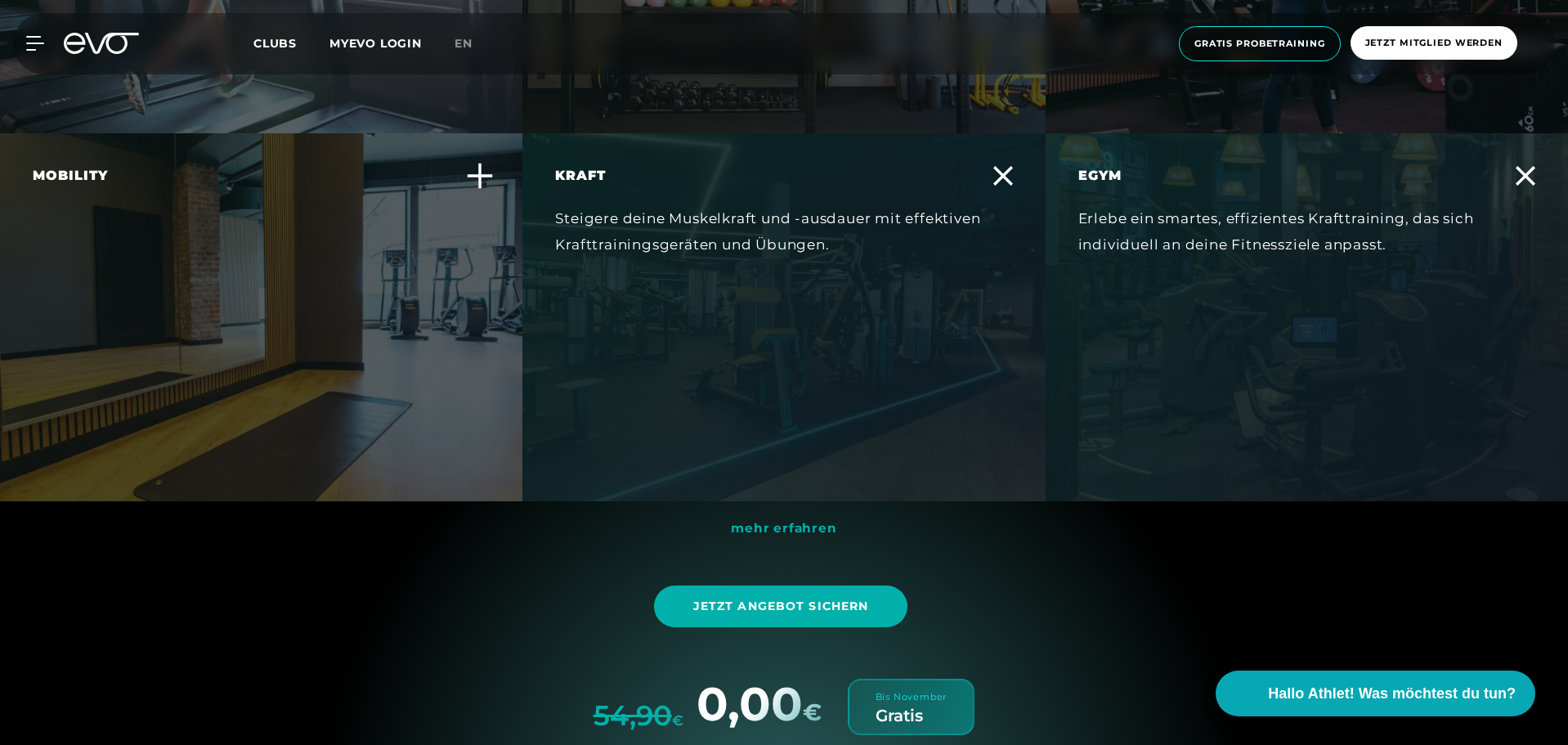
click at [327, 314] on div "Mobility Fördere deine Beweglichkeit und reduziere das Verletzungsrisiko durch …" at bounding box center [261, 317] width 522 height 368
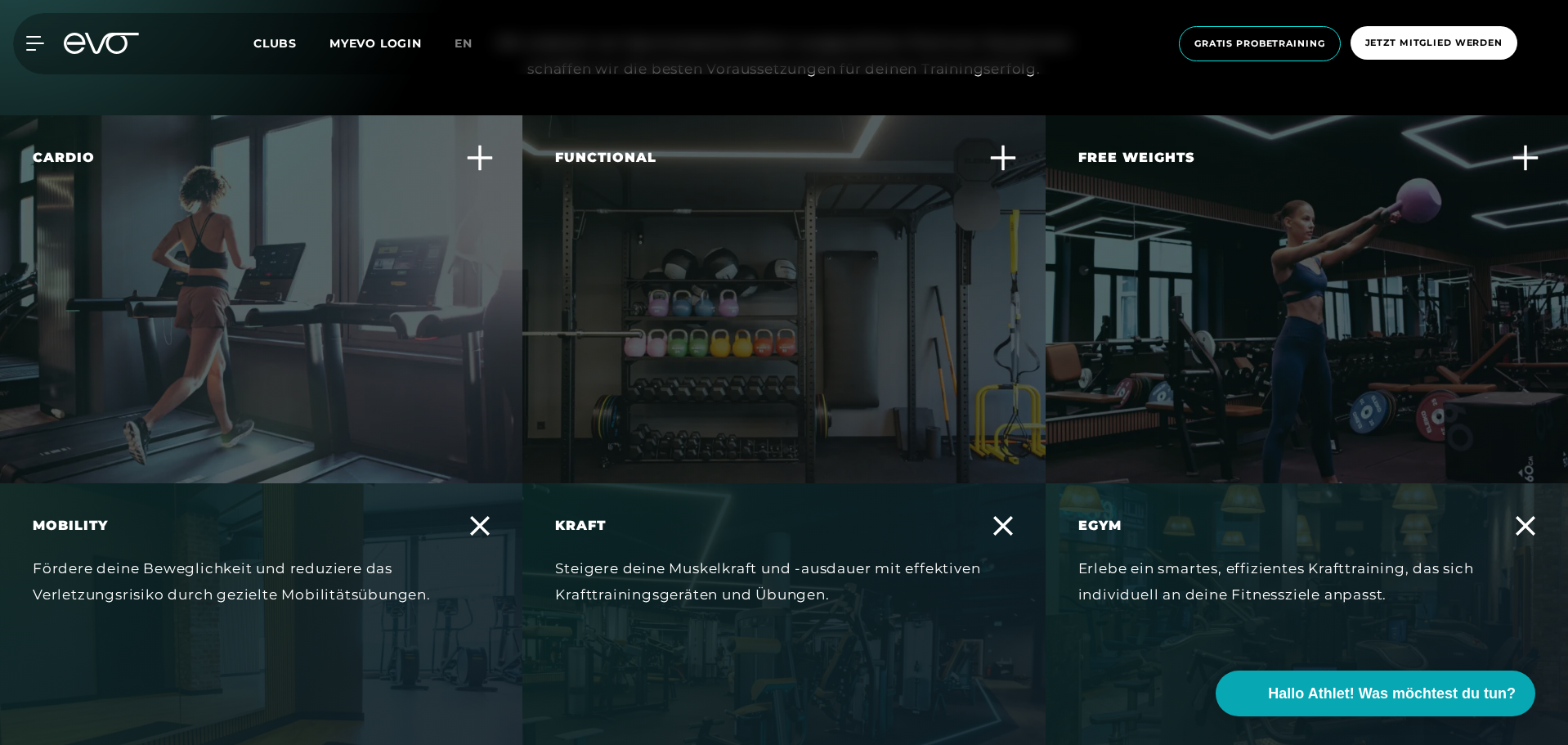
scroll to position [4333, 0]
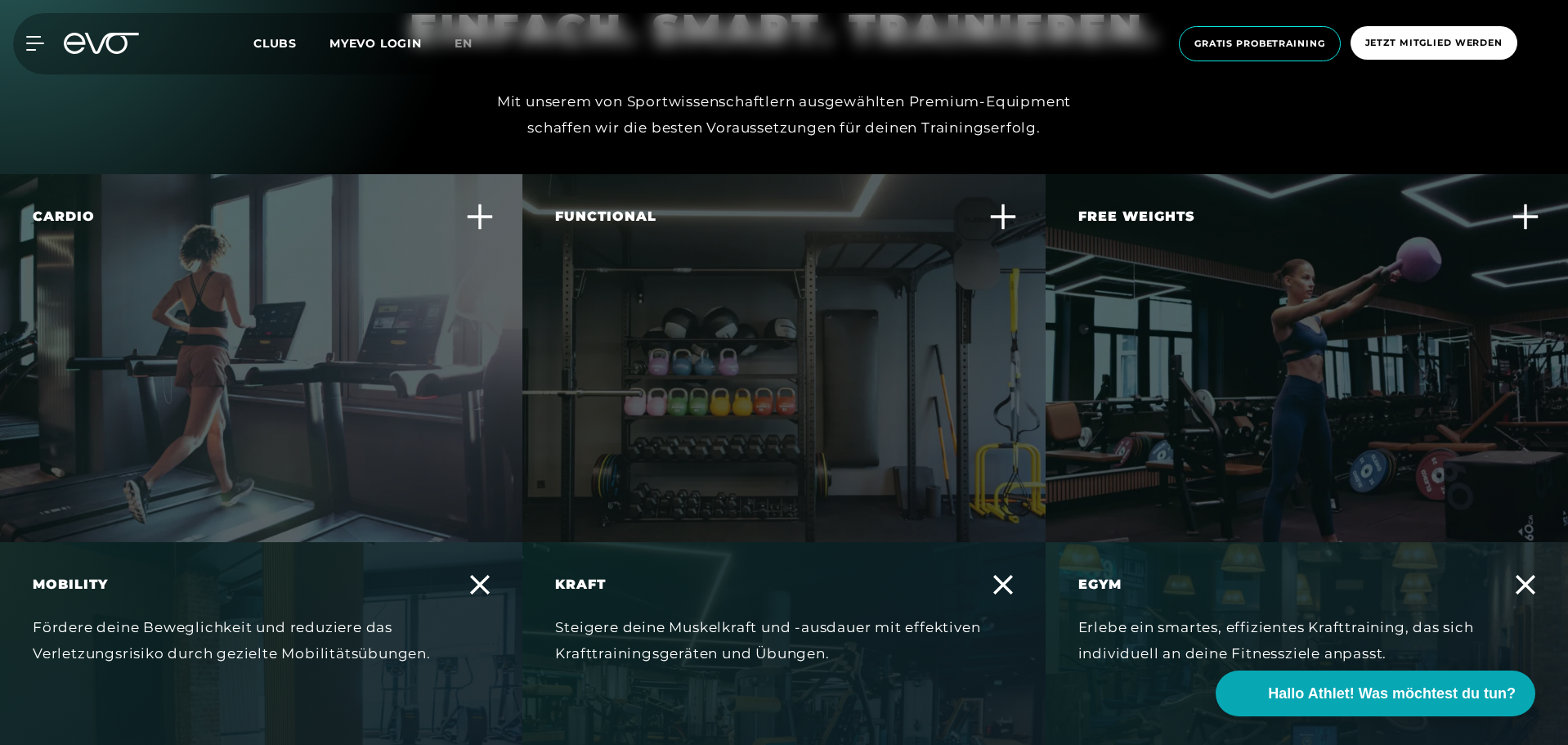
click at [1157, 389] on div "Free Weights Baue gezielt Muskelmasse auf und verbessere deine Kraft und Stabil…" at bounding box center [1306, 357] width 522 height 368
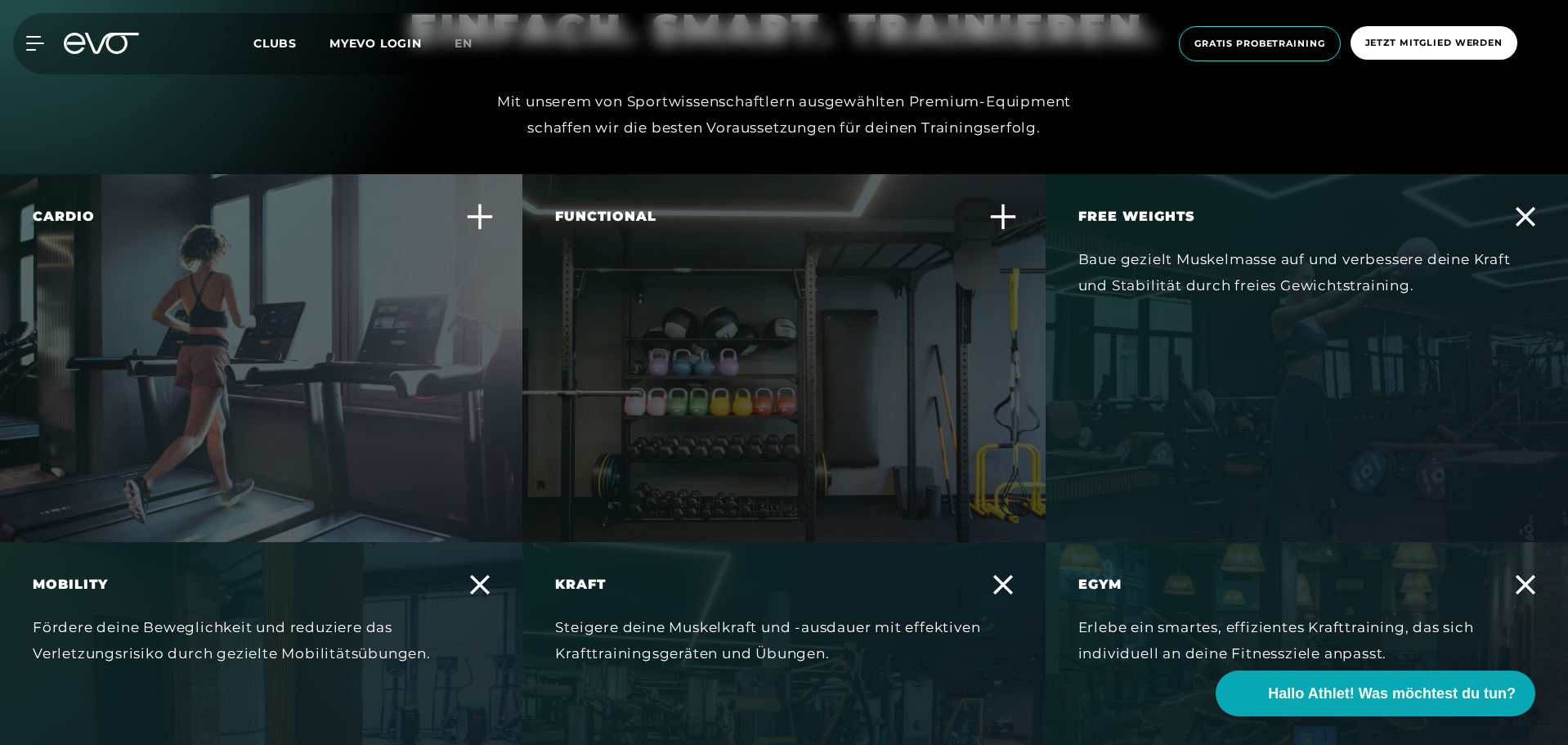
click at [784, 340] on div "Functional Trainiere alltagsnahe Bewegungen und verbessere deine Körperbeherrsc…" at bounding box center [783, 357] width 522 height 368
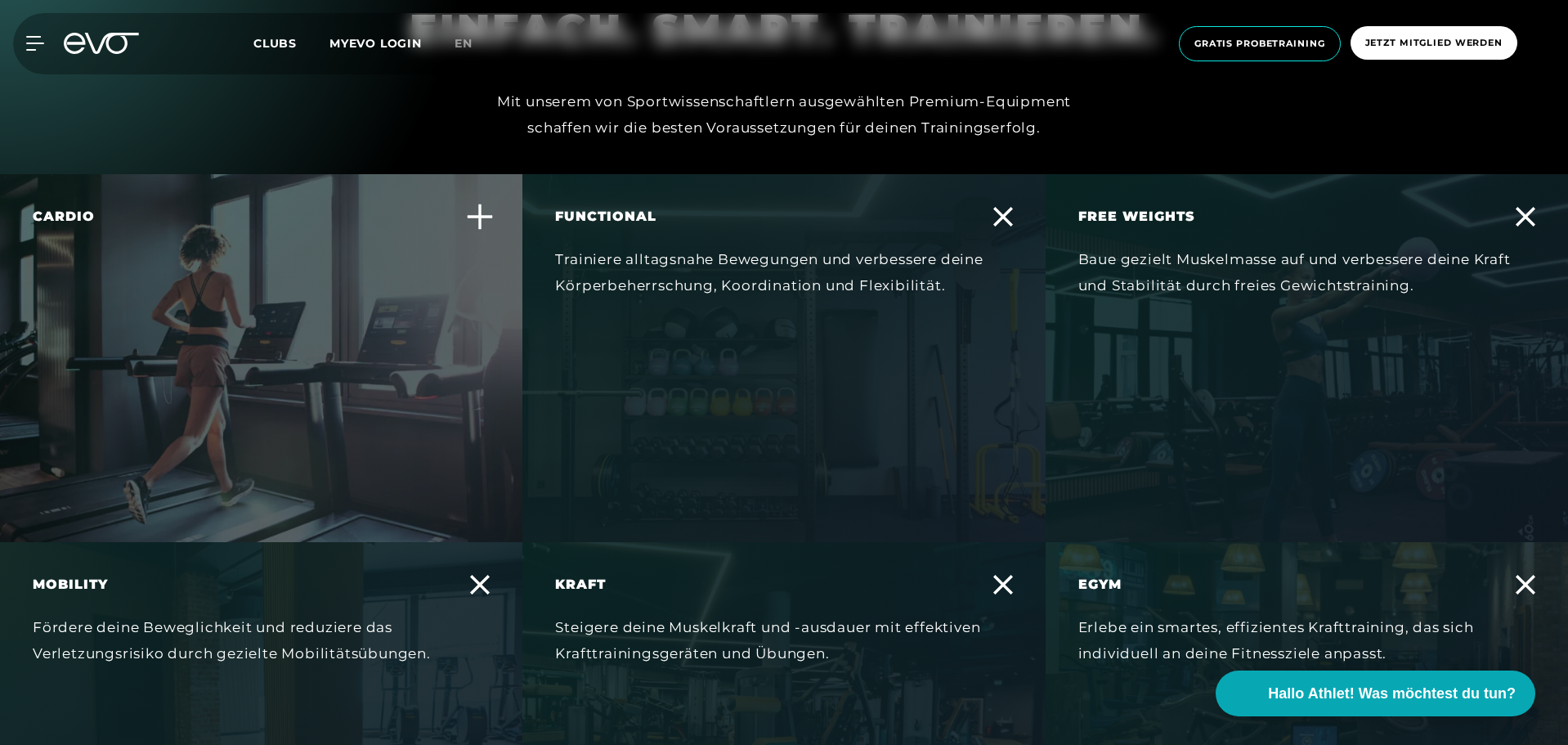
click at [294, 306] on div "Cardio In jedem Club findest du die beste Ausstattung an Cardio Geräten wie Lau…" at bounding box center [250, 276] width 436 height 139
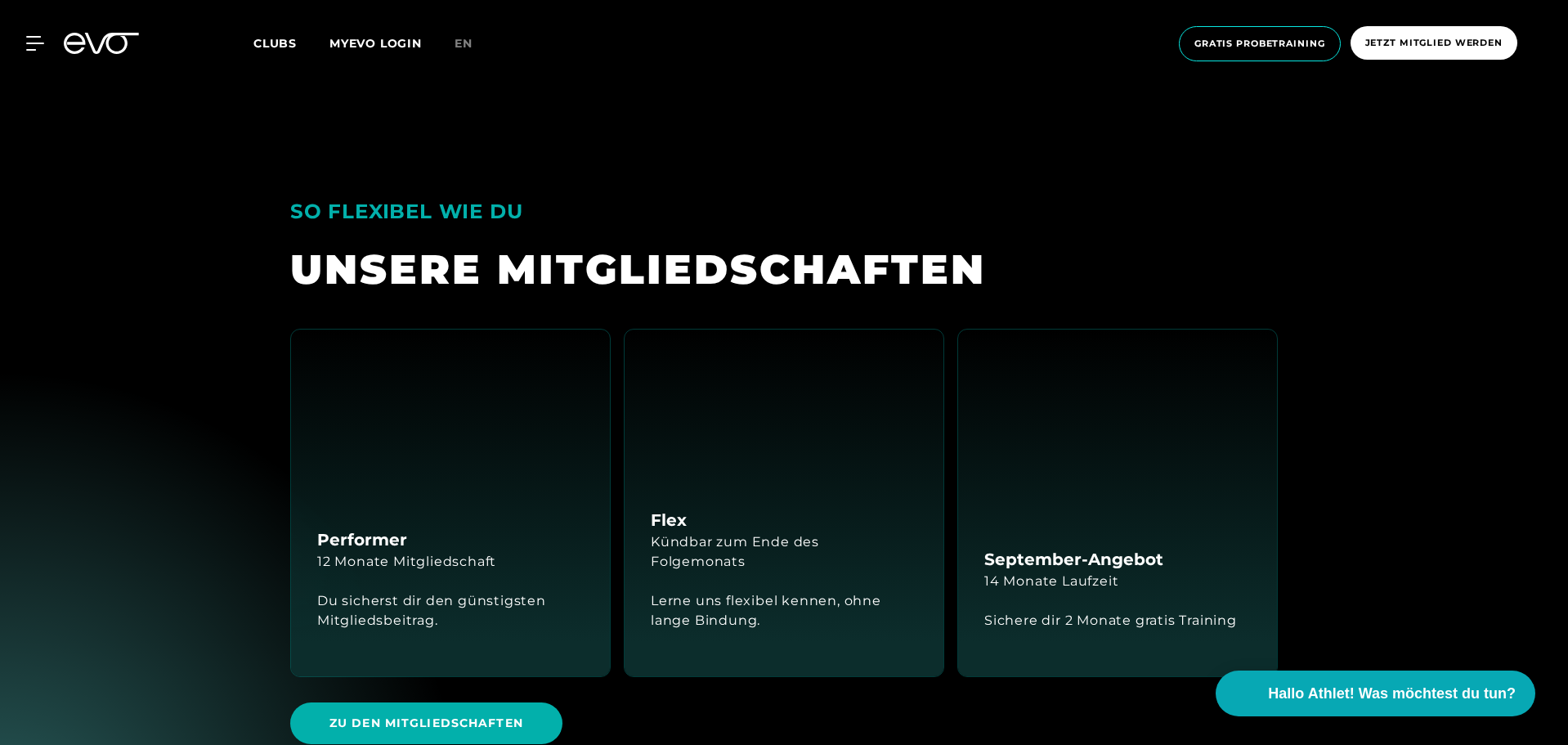
scroll to position [3434, 0]
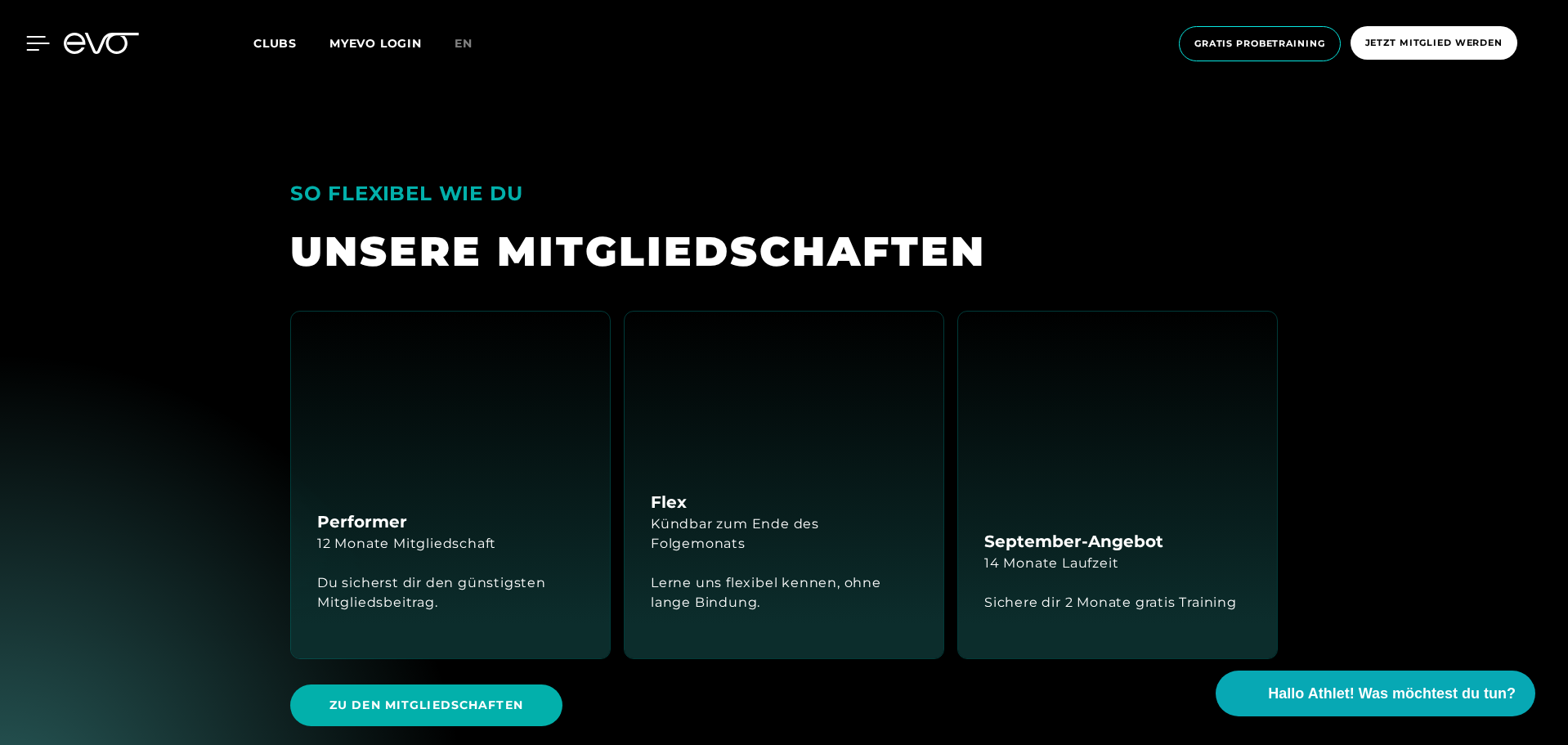
click at [29, 41] on icon at bounding box center [38, 43] width 23 height 15
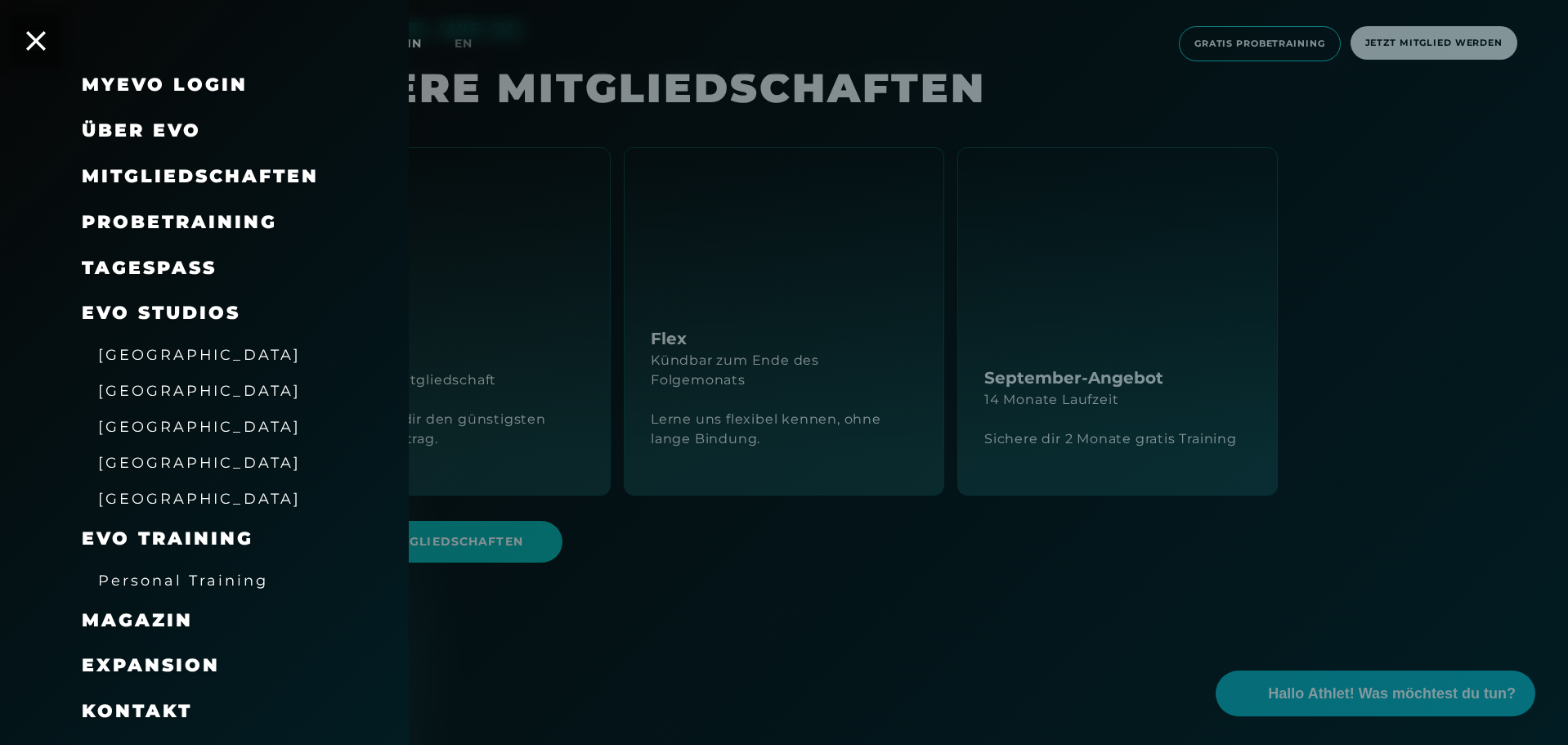
scroll to position [0, 0]
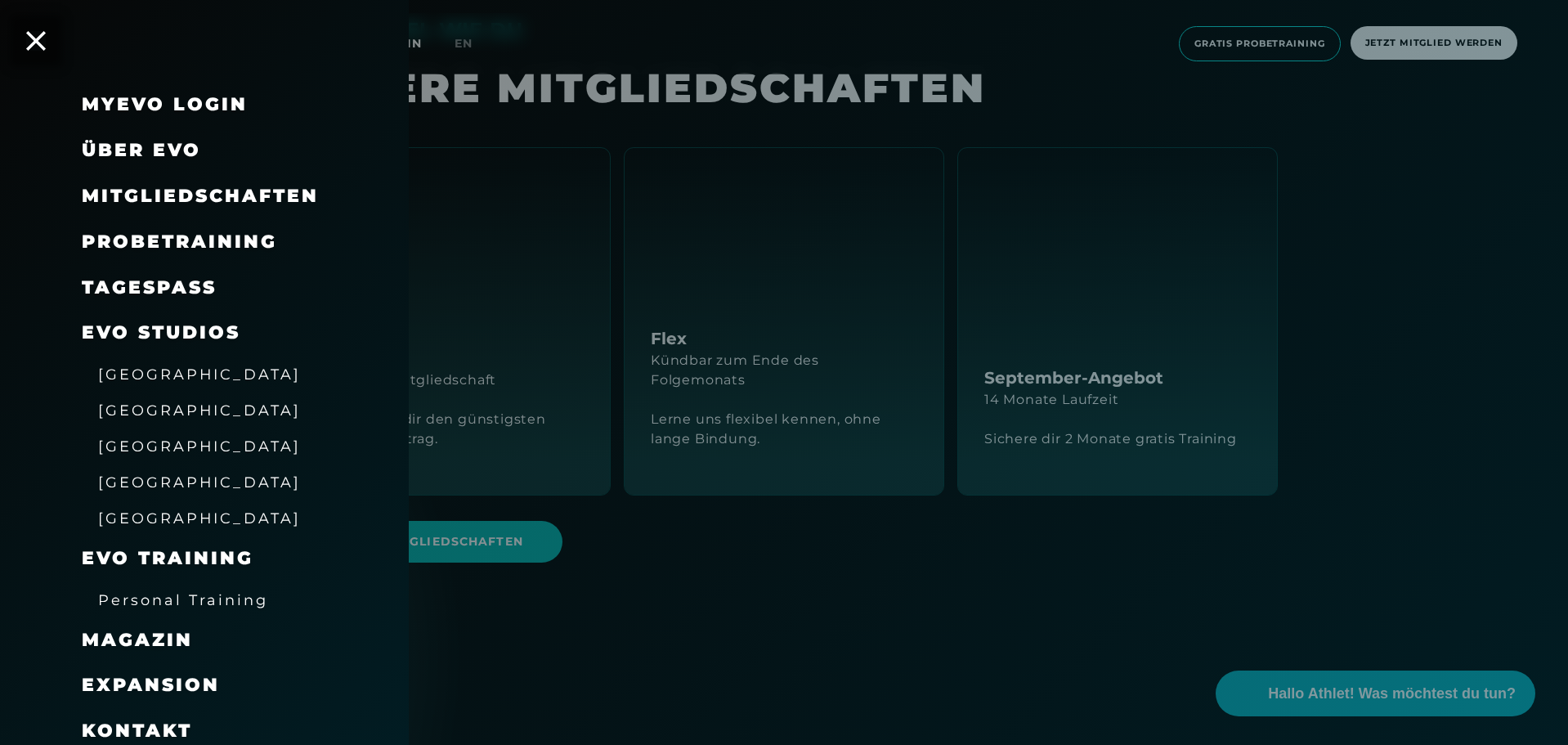
click at [121, 148] on span "Über EVO" at bounding box center [142, 149] width 119 height 22
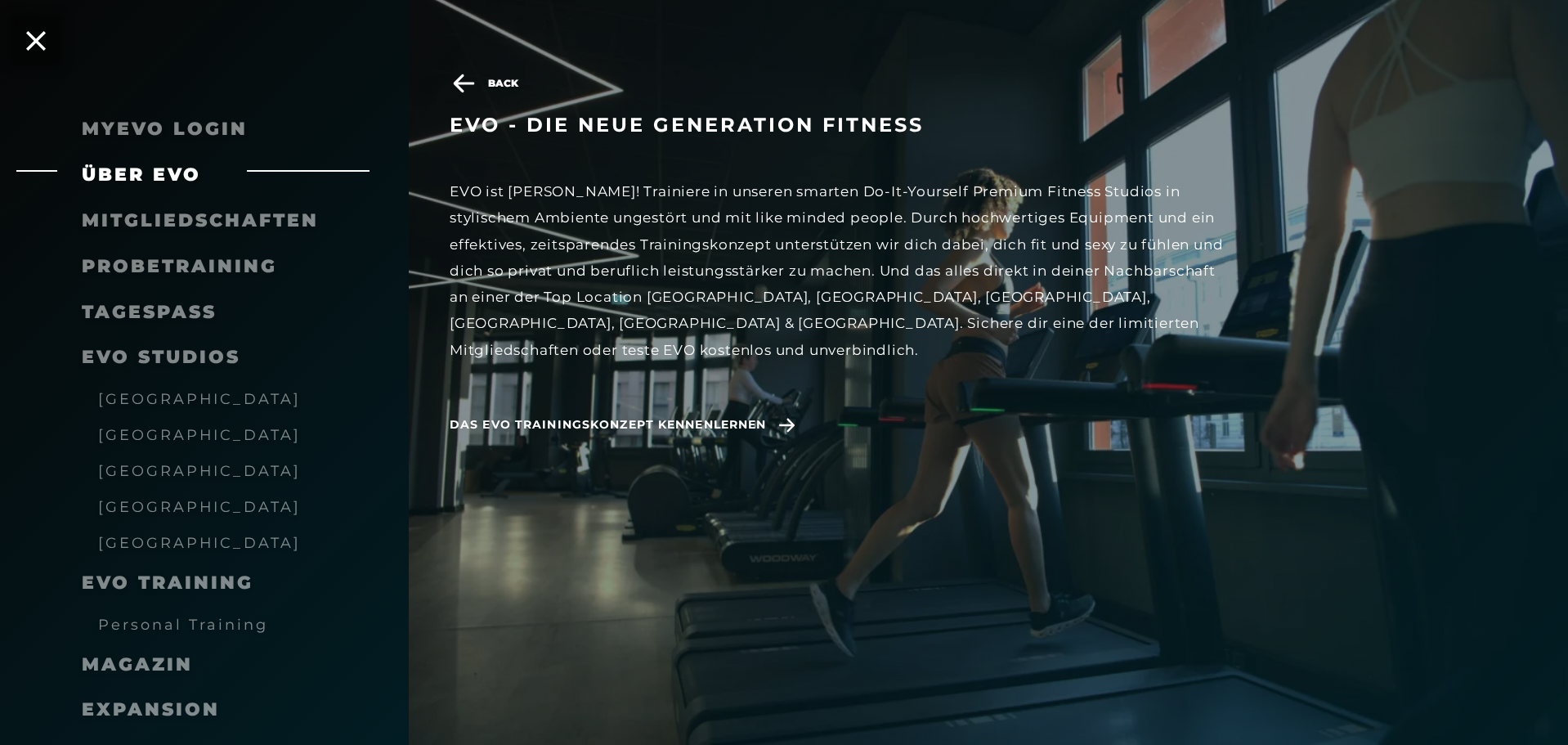
scroll to position [4006, 0]
click at [667, 416] on span "Das EVO Trainingskonzept kennenlernen" at bounding box center [608, 425] width 316 height 18
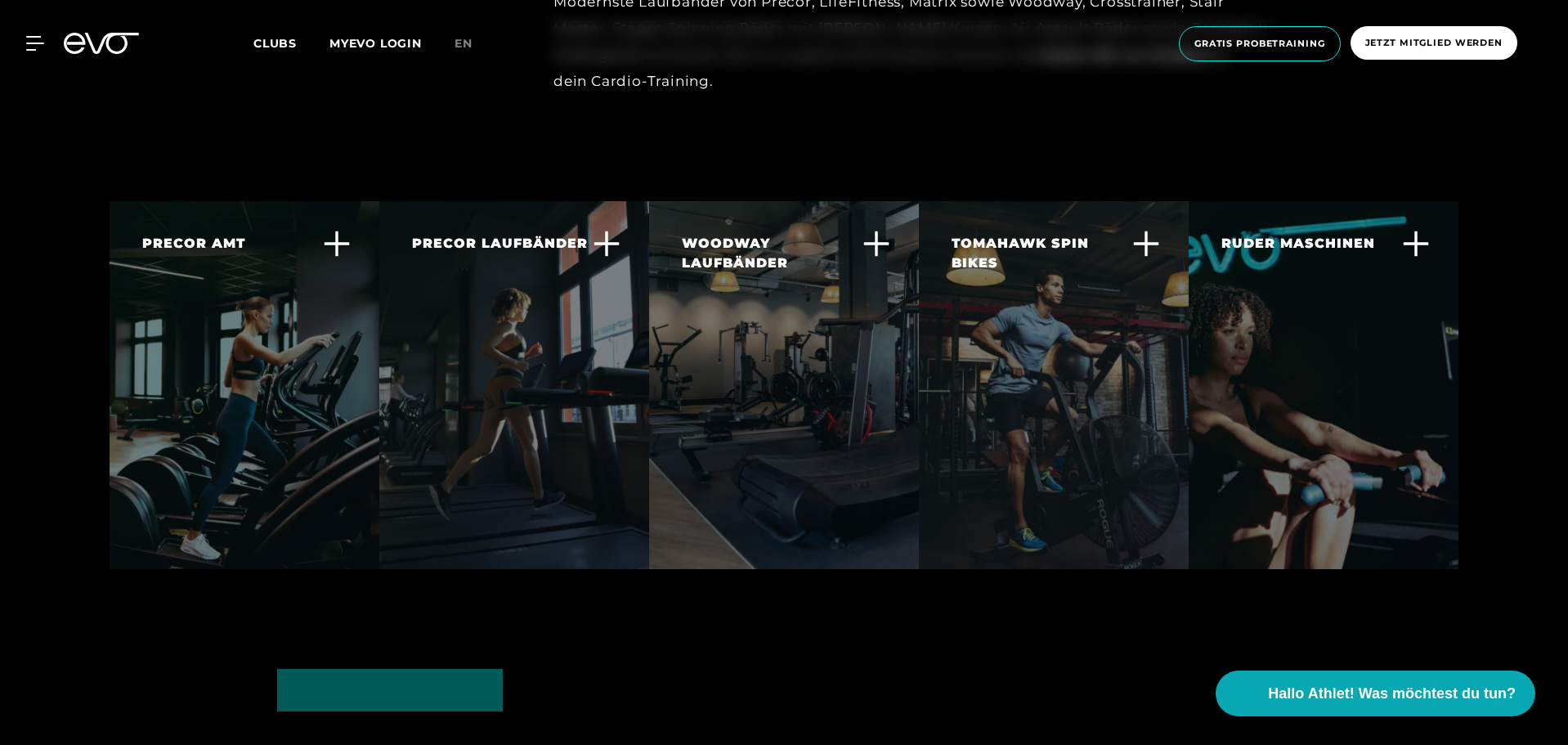
scroll to position [3189, 0]
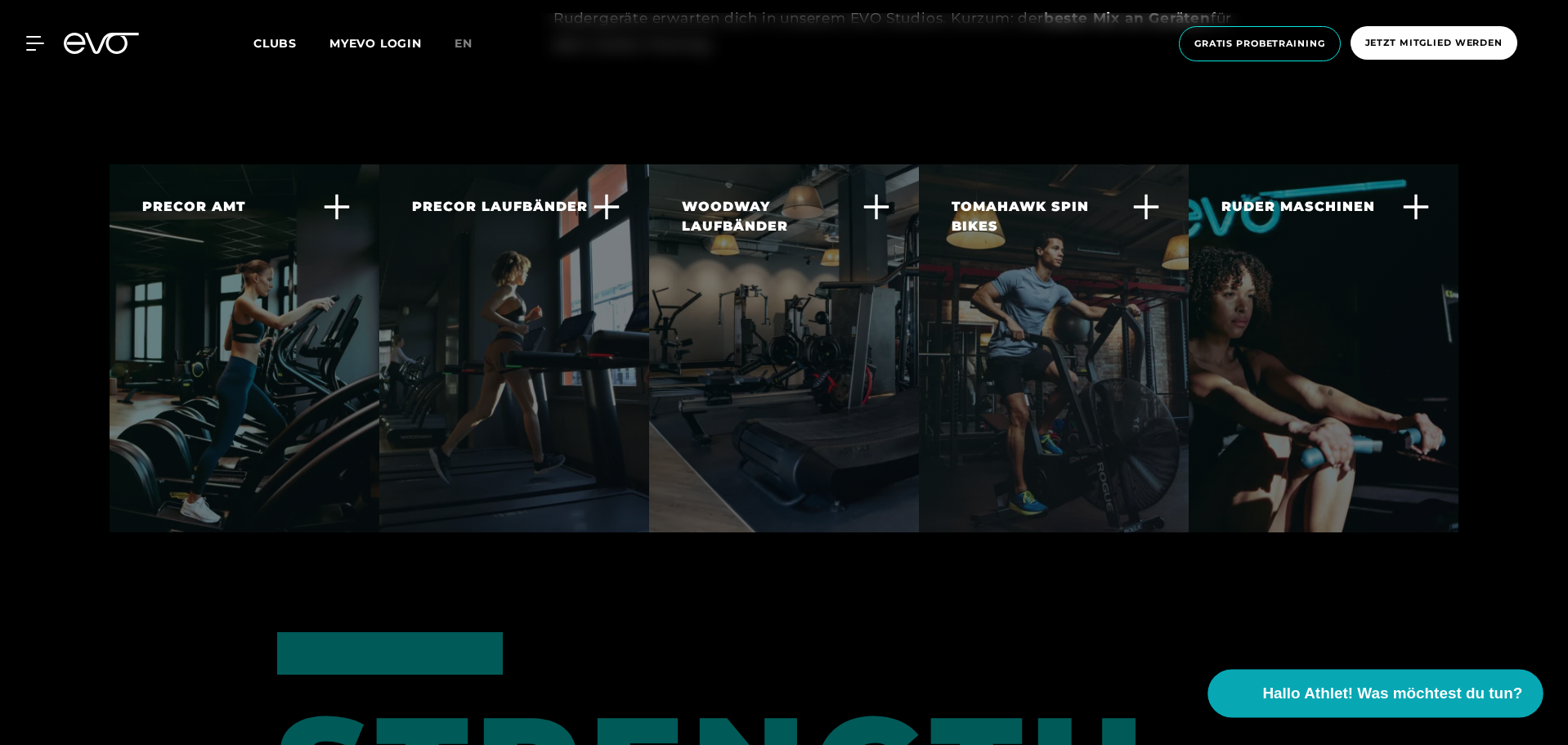
click at [1325, 690] on span "Hallo Athlet! Was möchtest du tun?" at bounding box center [1393, 692] width 260 height 22
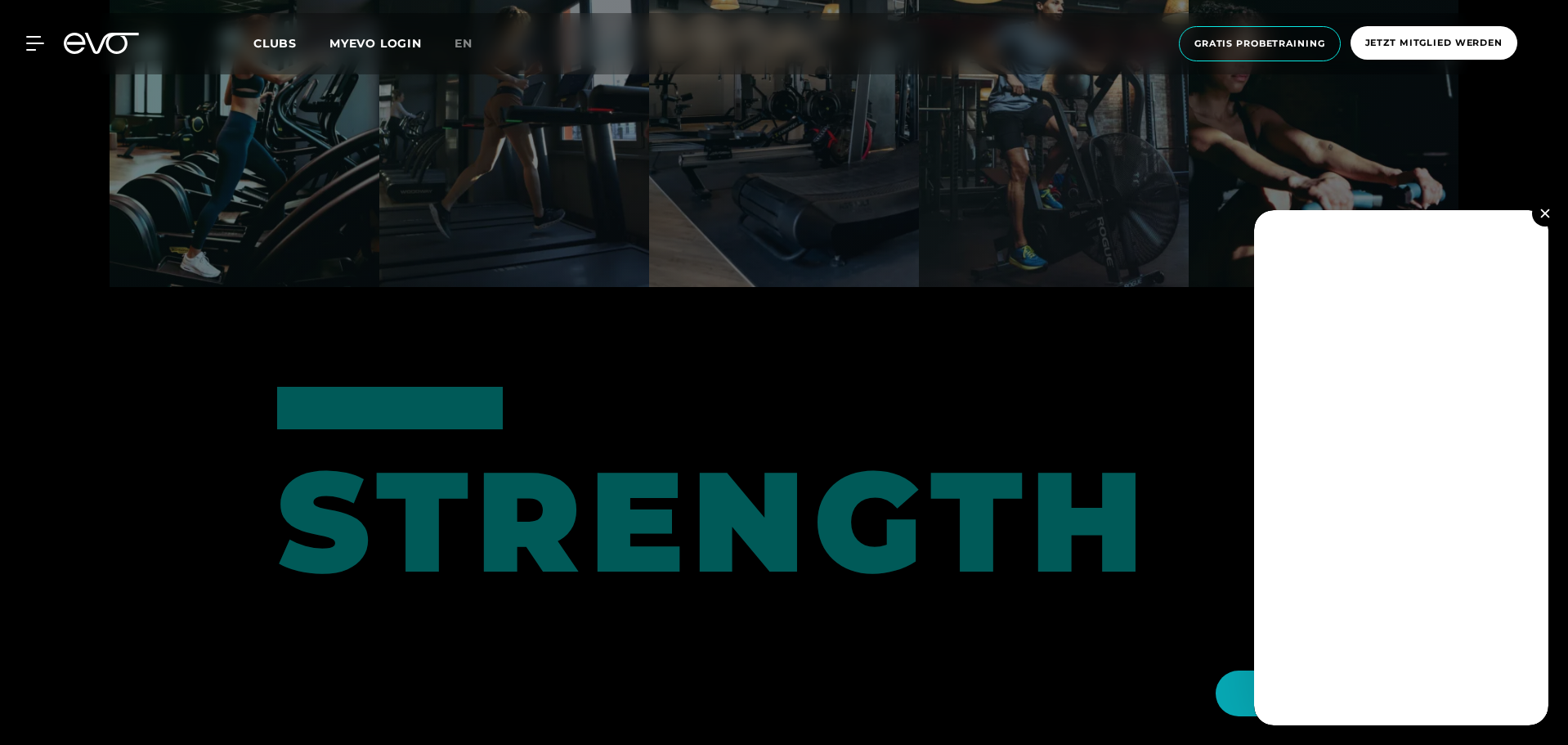
scroll to position [3598, 0]
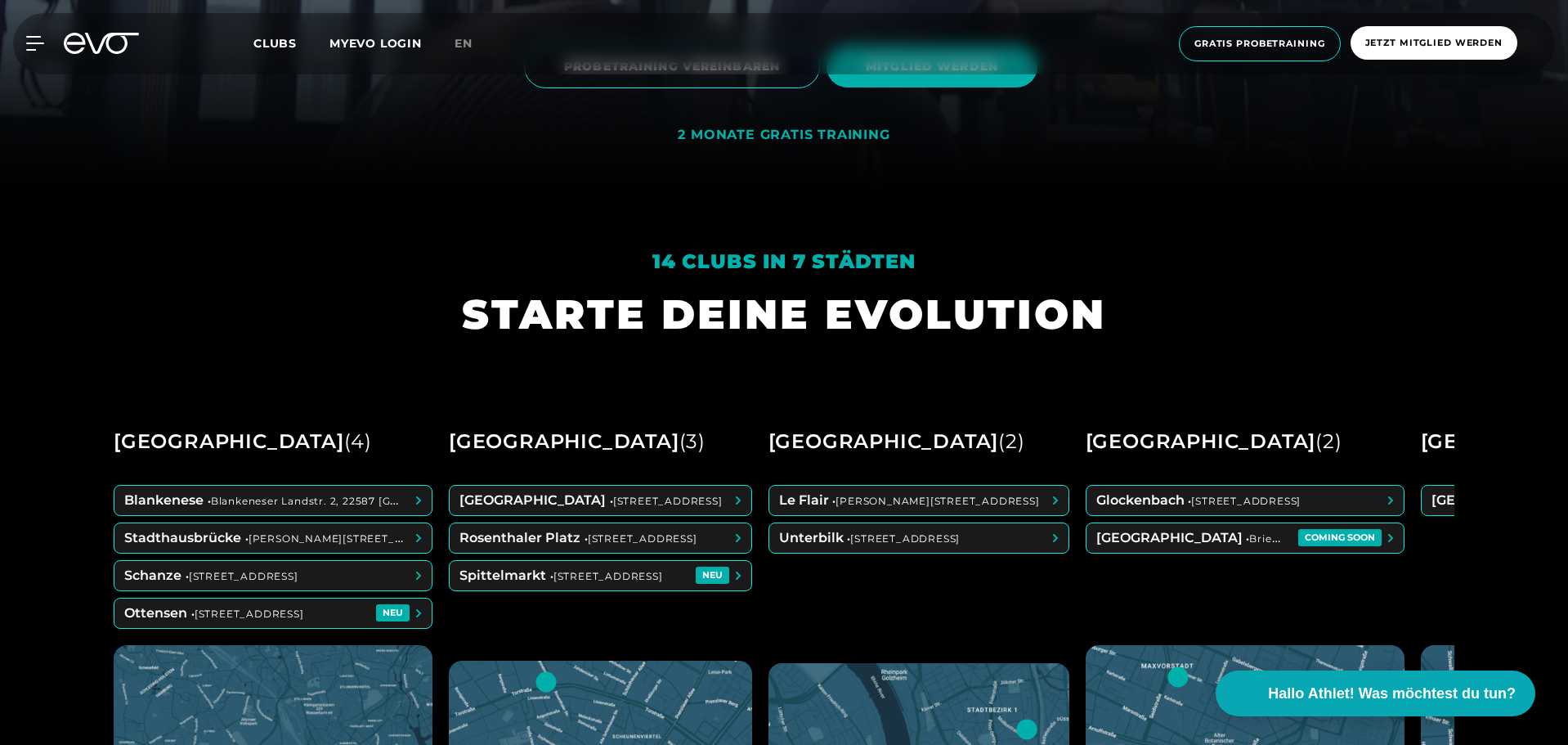
scroll to position [572, 0]
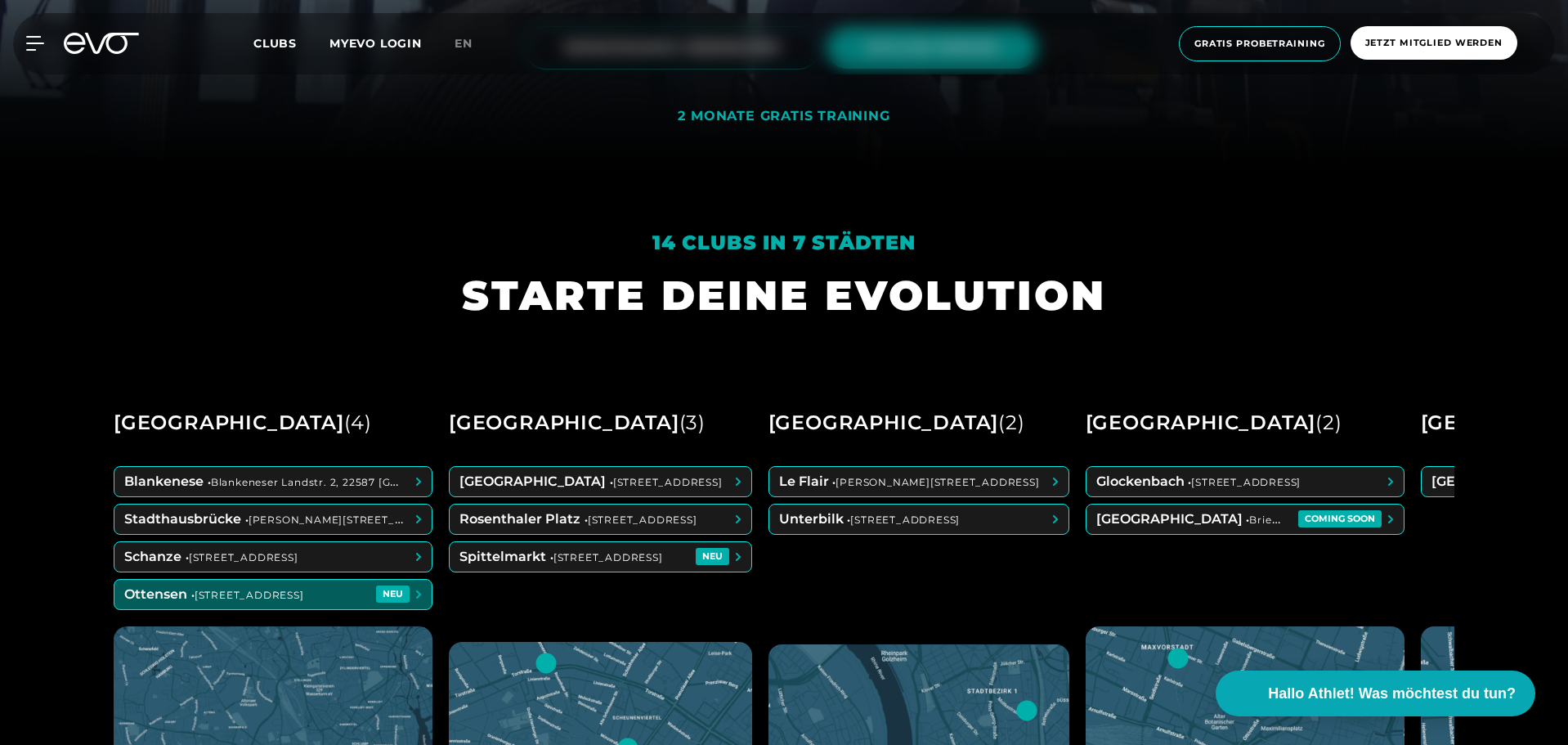
click at [232, 593] on span at bounding box center [272, 595] width 317 height 29
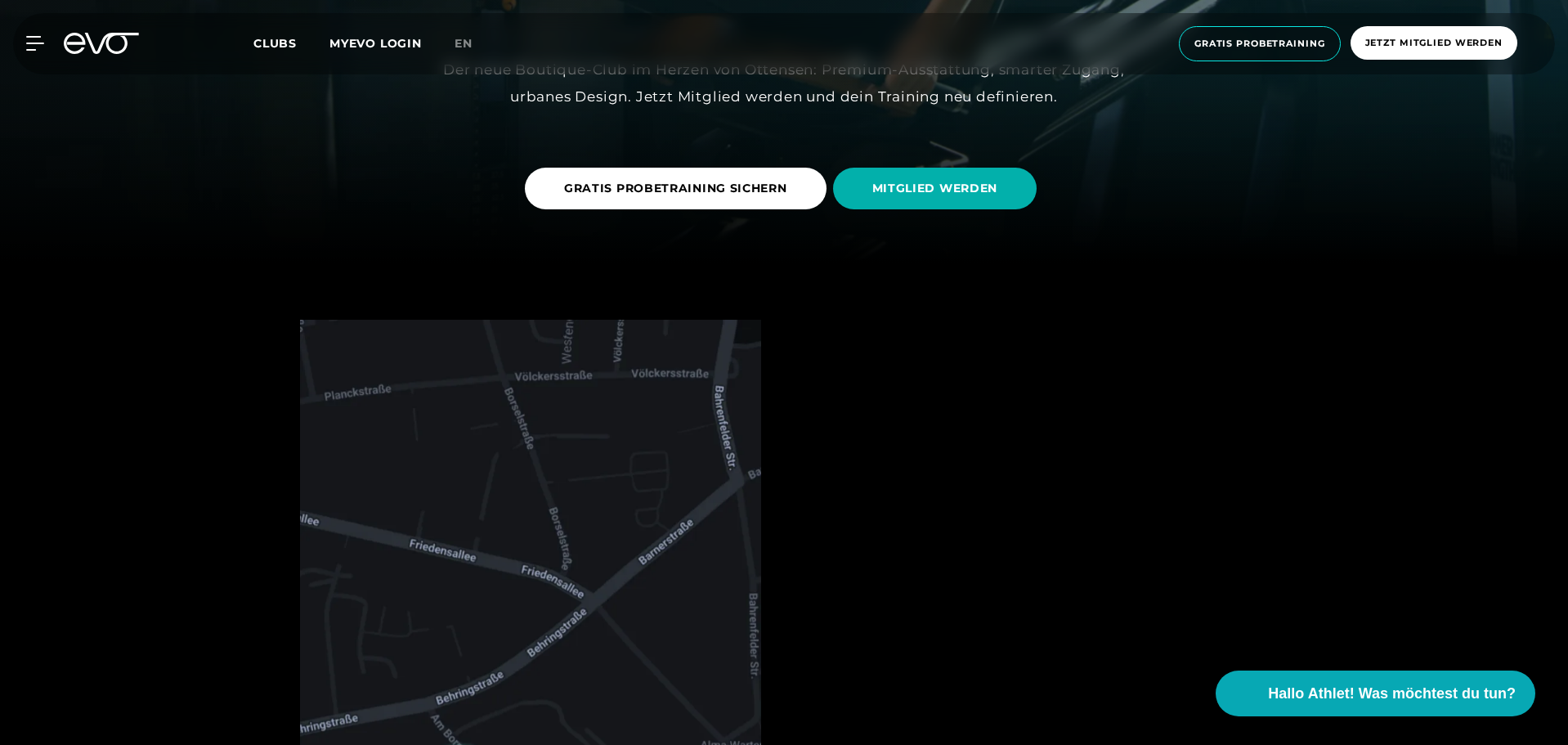
scroll to position [490, 0]
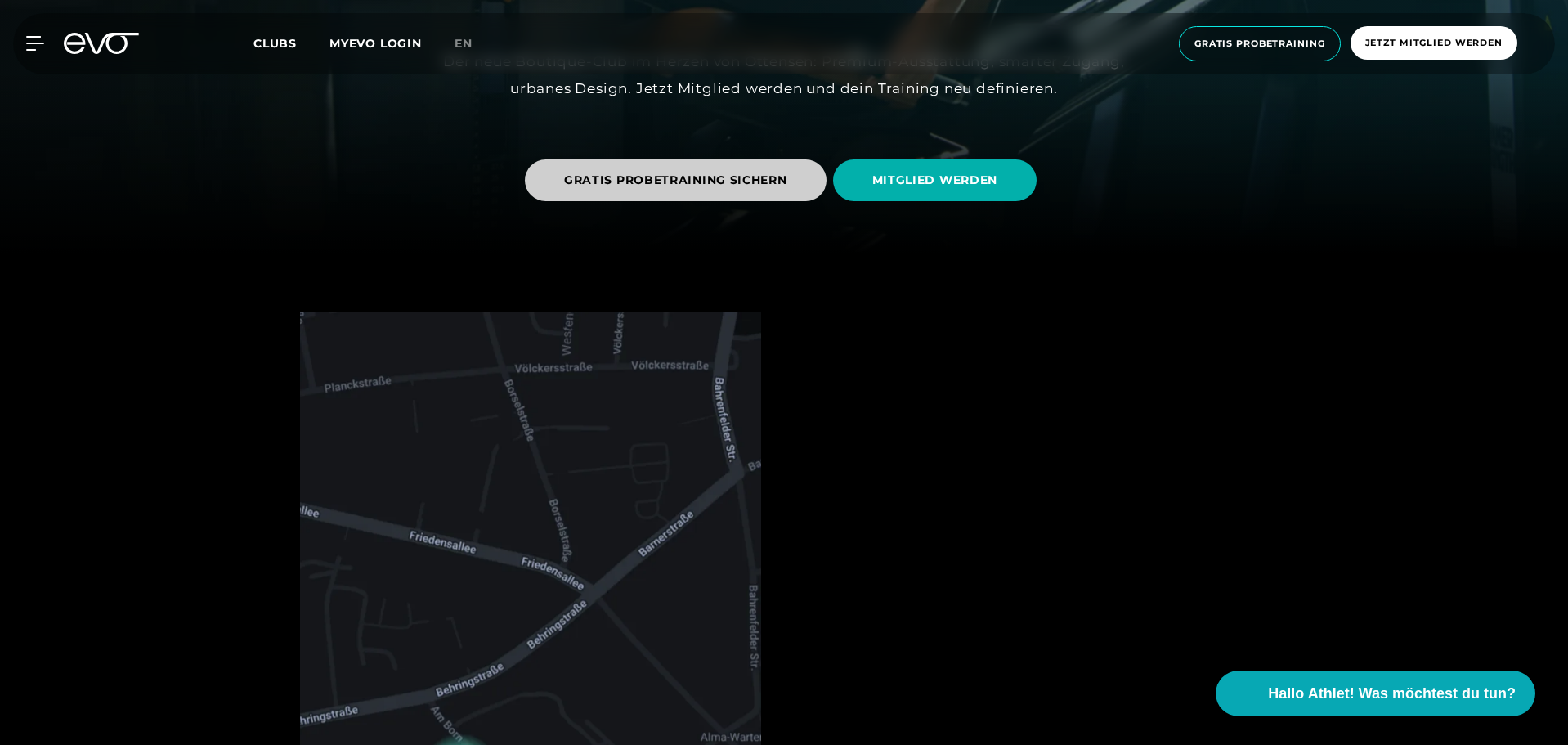
click at [689, 178] on span "GRATIS PROBETRAINING SICHERN" at bounding box center [676, 181] width 224 height 18
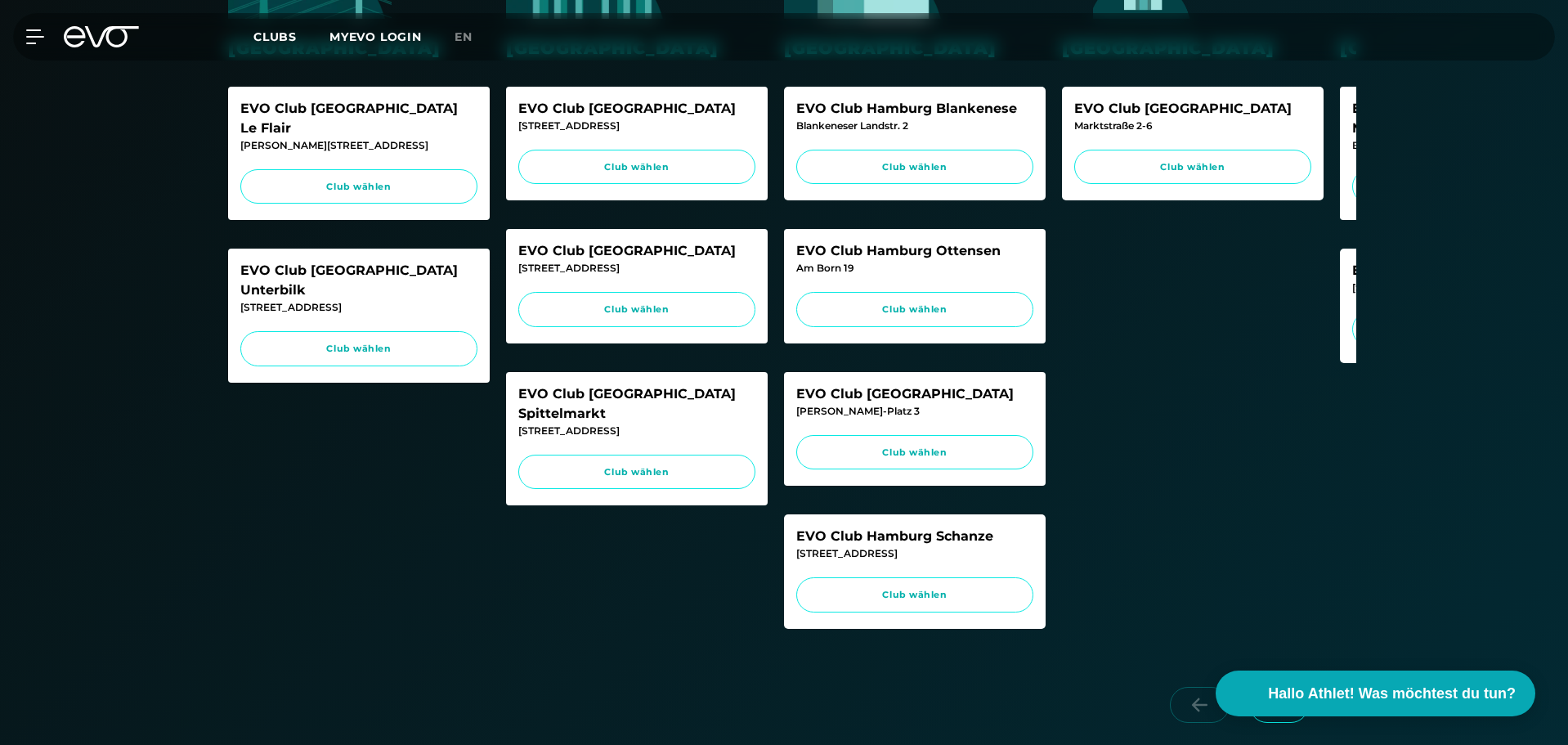
scroll to position [572, 0]
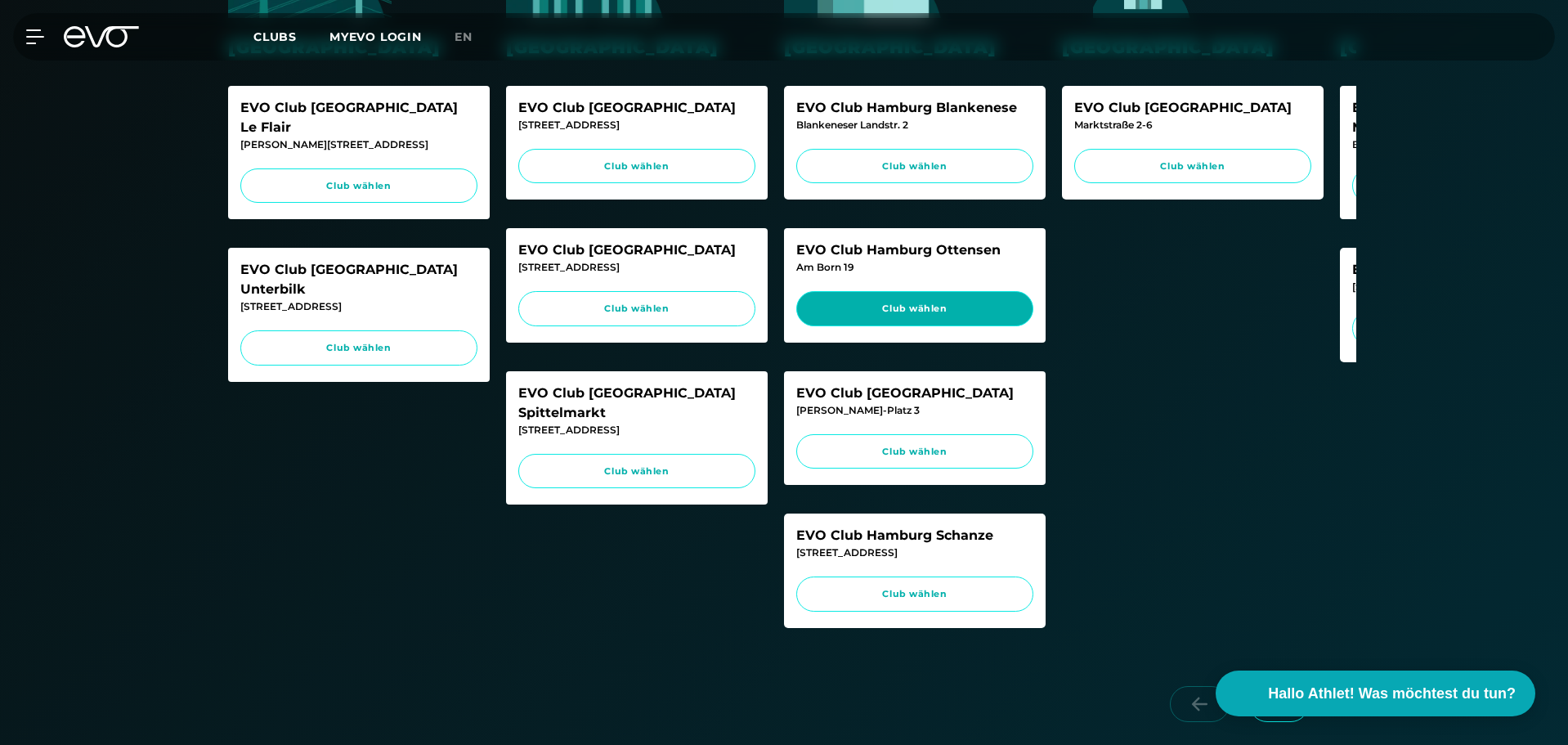
click at [904, 311] on span "Club wählen" at bounding box center [915, 309] width 206 height 14
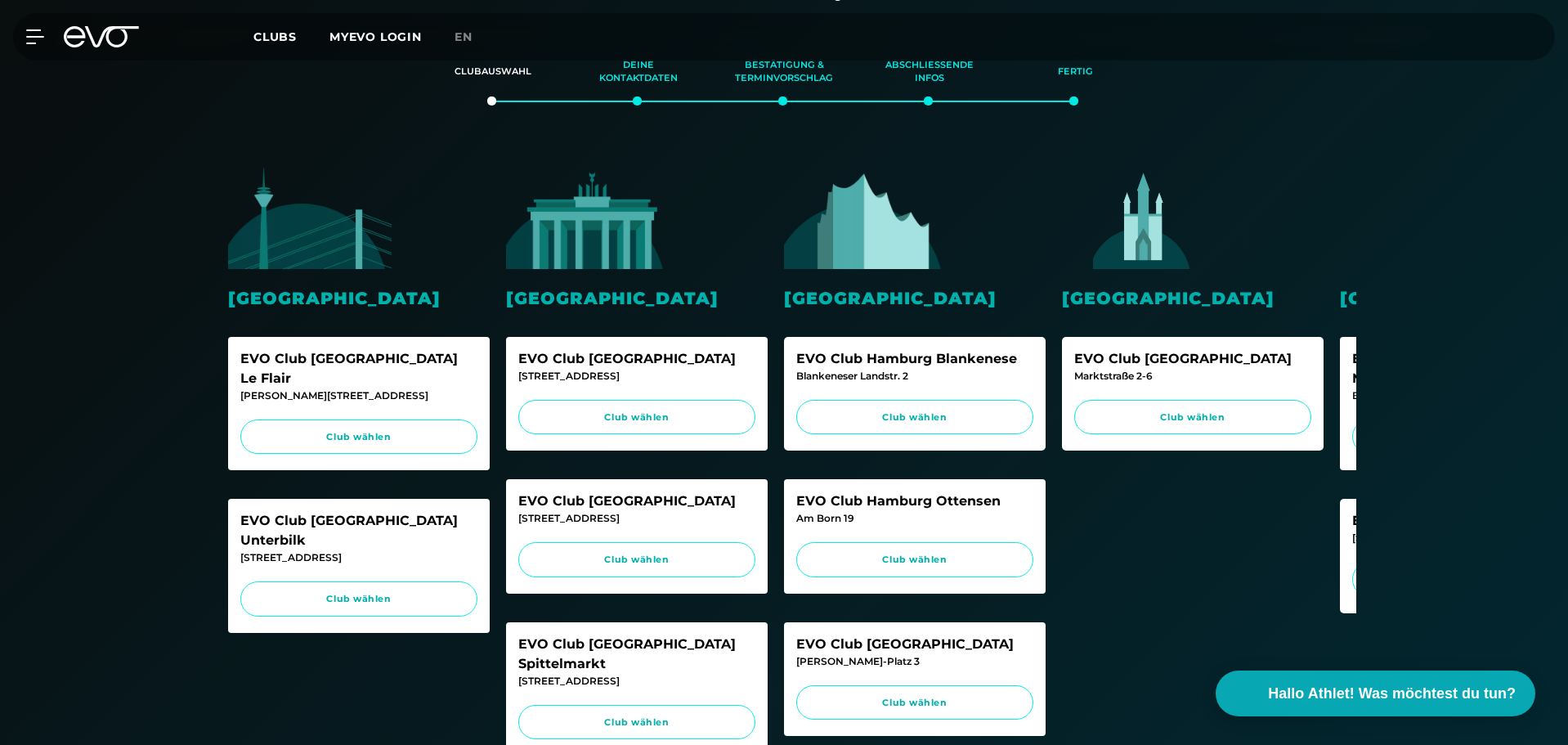
scroll to position [327, 0]
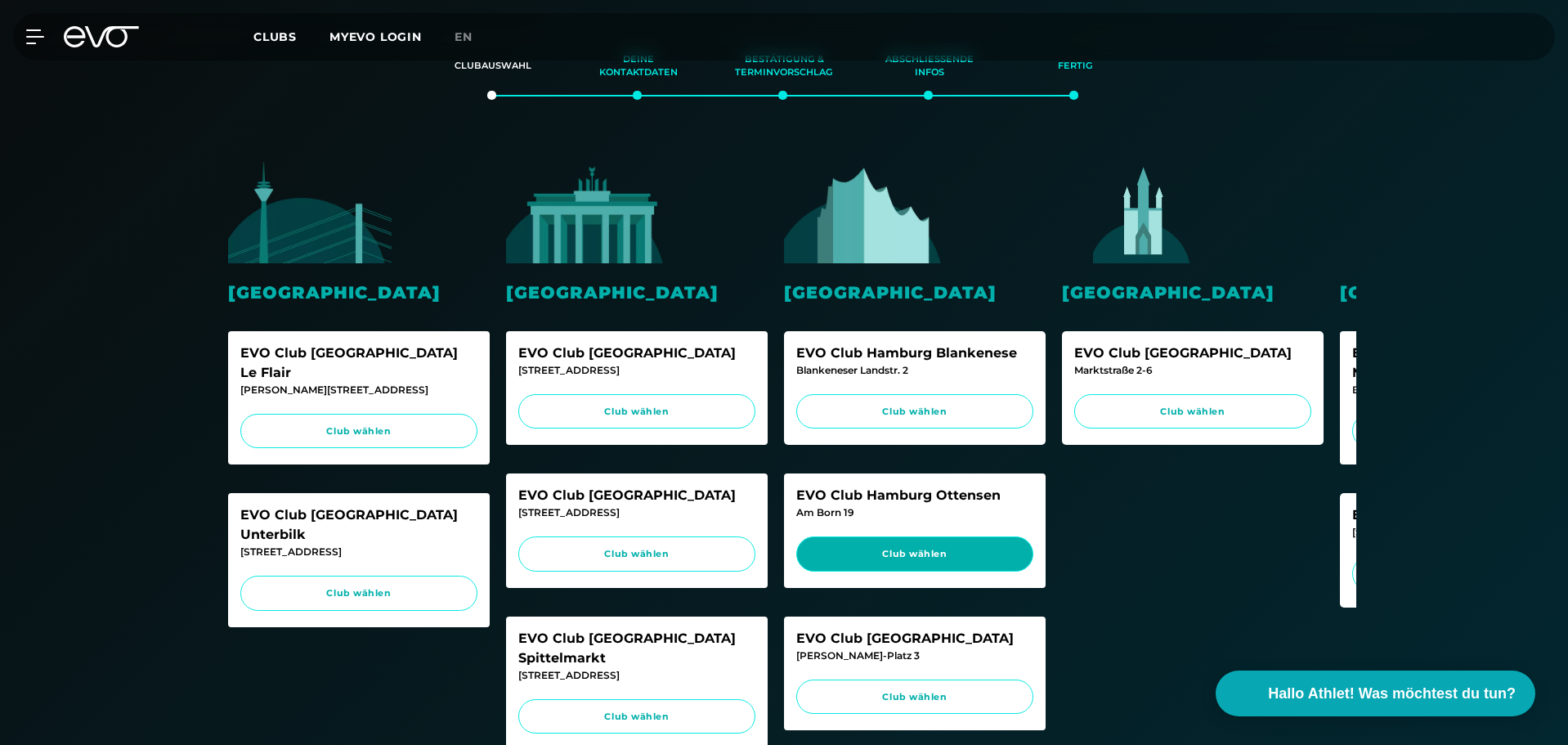
click at [923, 547] on span "Club wählen" at bounding box center [915, 554] width 206 height 14
